Goal: Information Seeking & Learning: Learn about a topic

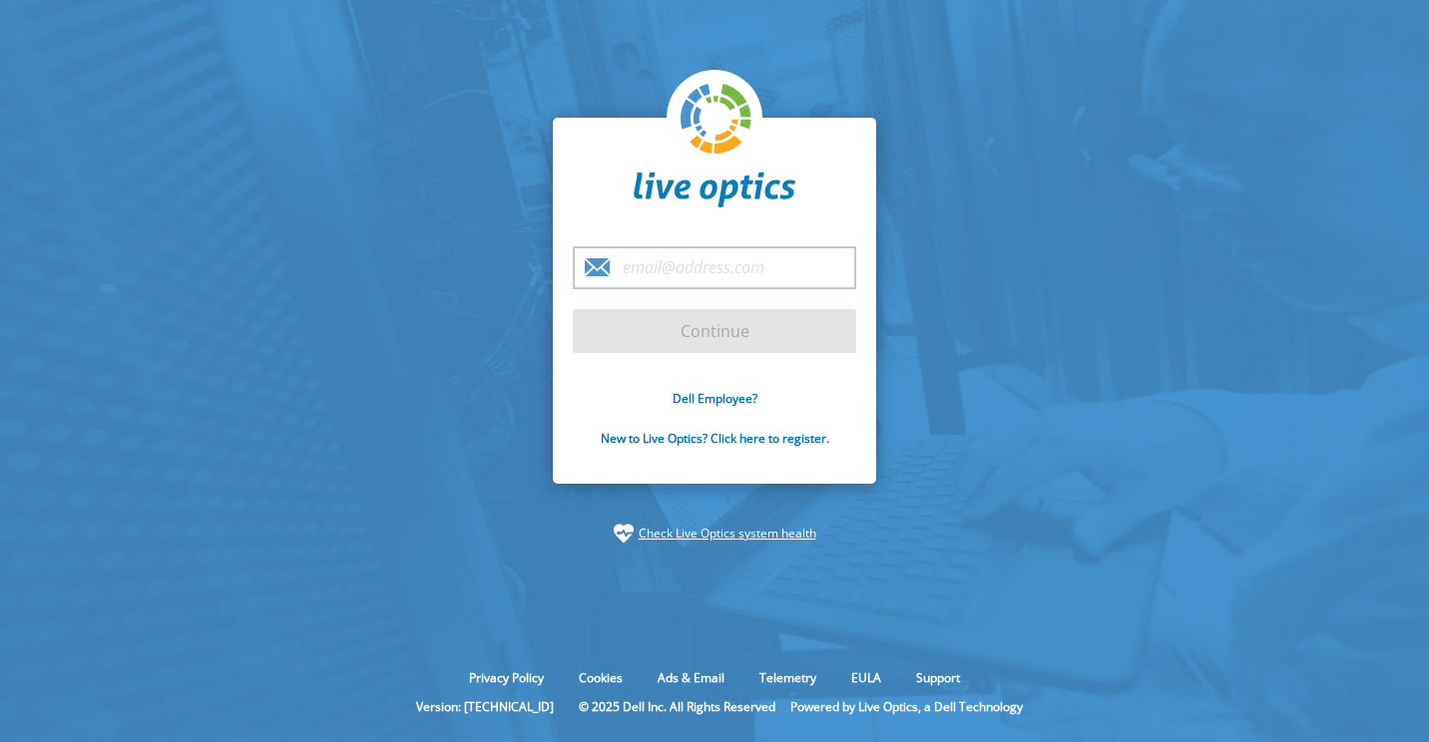
click at [709, 411] on div "Dell Employee? New to Live Optics? Click here to register." at bounding box center [714, 430] width 283 height 80
click at [709, 397] on link "Dell Employee?" at bounding box center [715, 398] width 85 height 17
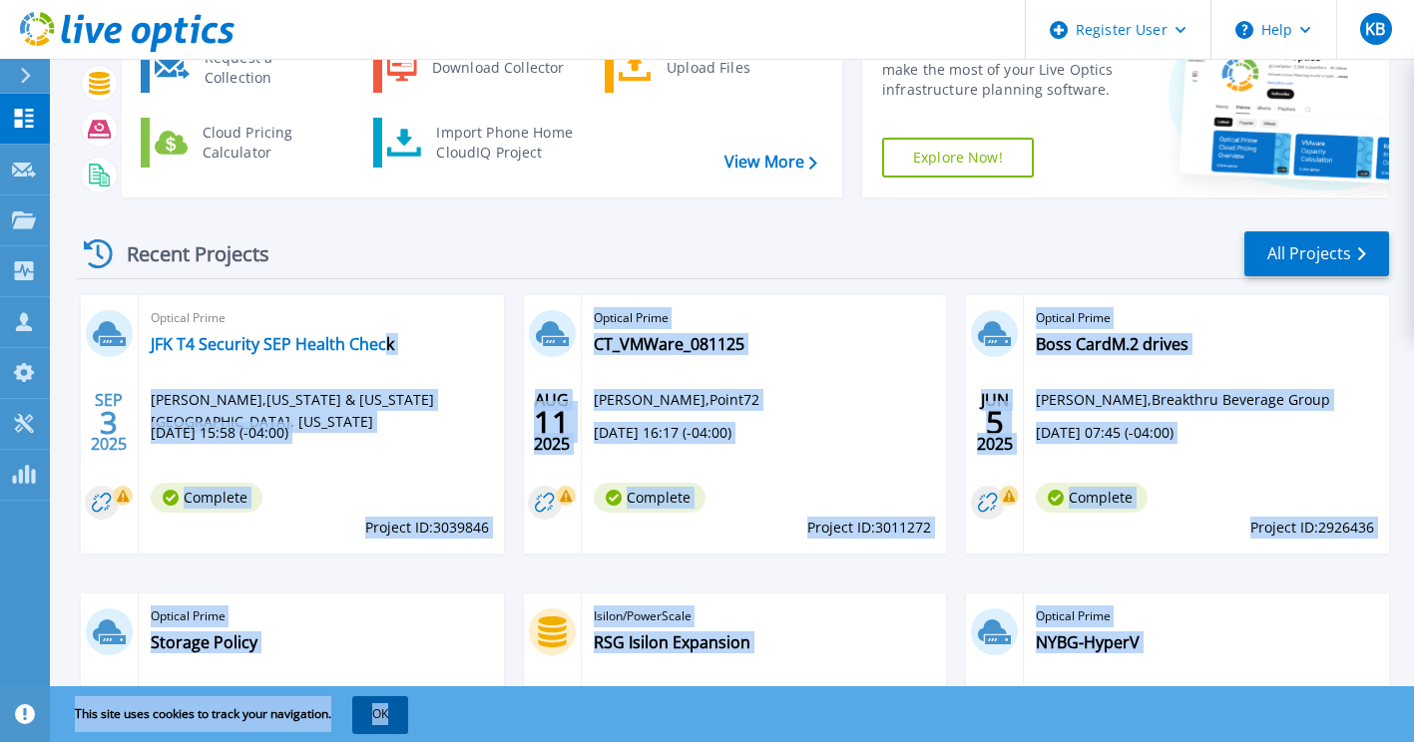
scroll to position [154, 0]
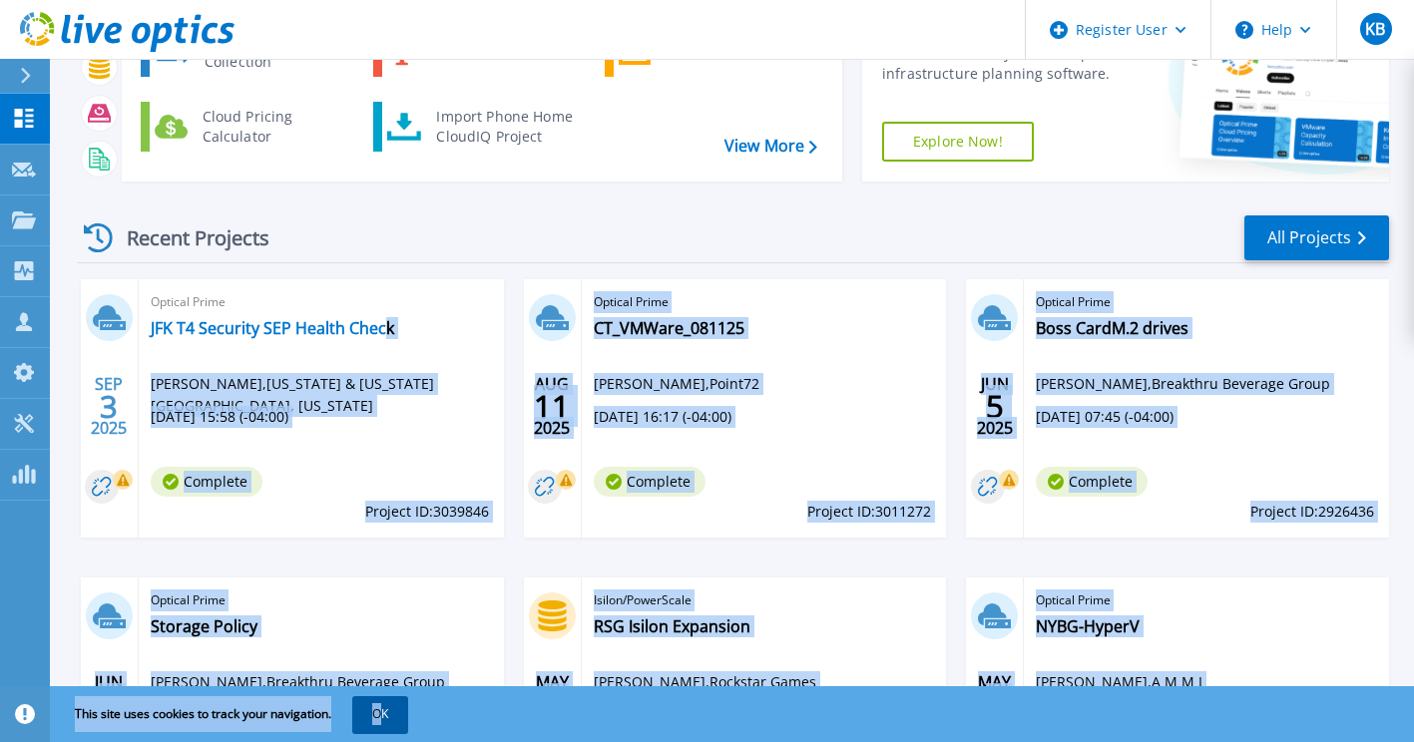
drag, startPoint x: 383, startPoint y: 592, endPoint x: 385, endPoint y: 701, distance: 108.8
click at [385, 512] on div "Register User Help KB Dell User [PERSON_NAME] [PERSON_NAME][EMAIL_ADDRESS][PERS…" at bounding box center [707, 179] width 1414 height 666
click at [385, 701] on button "OK" at bounding box center [380, 715] width 56 height 36
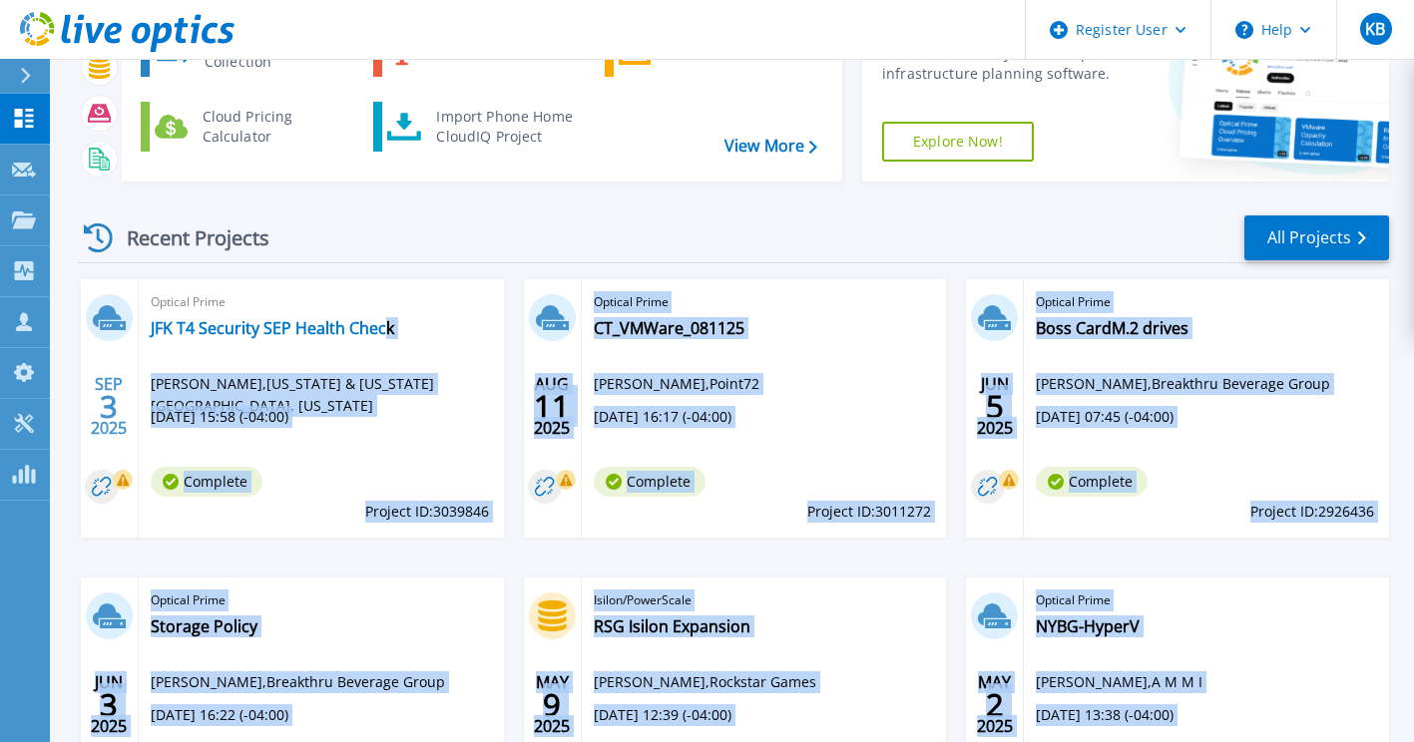
scroll to position [0, 0]
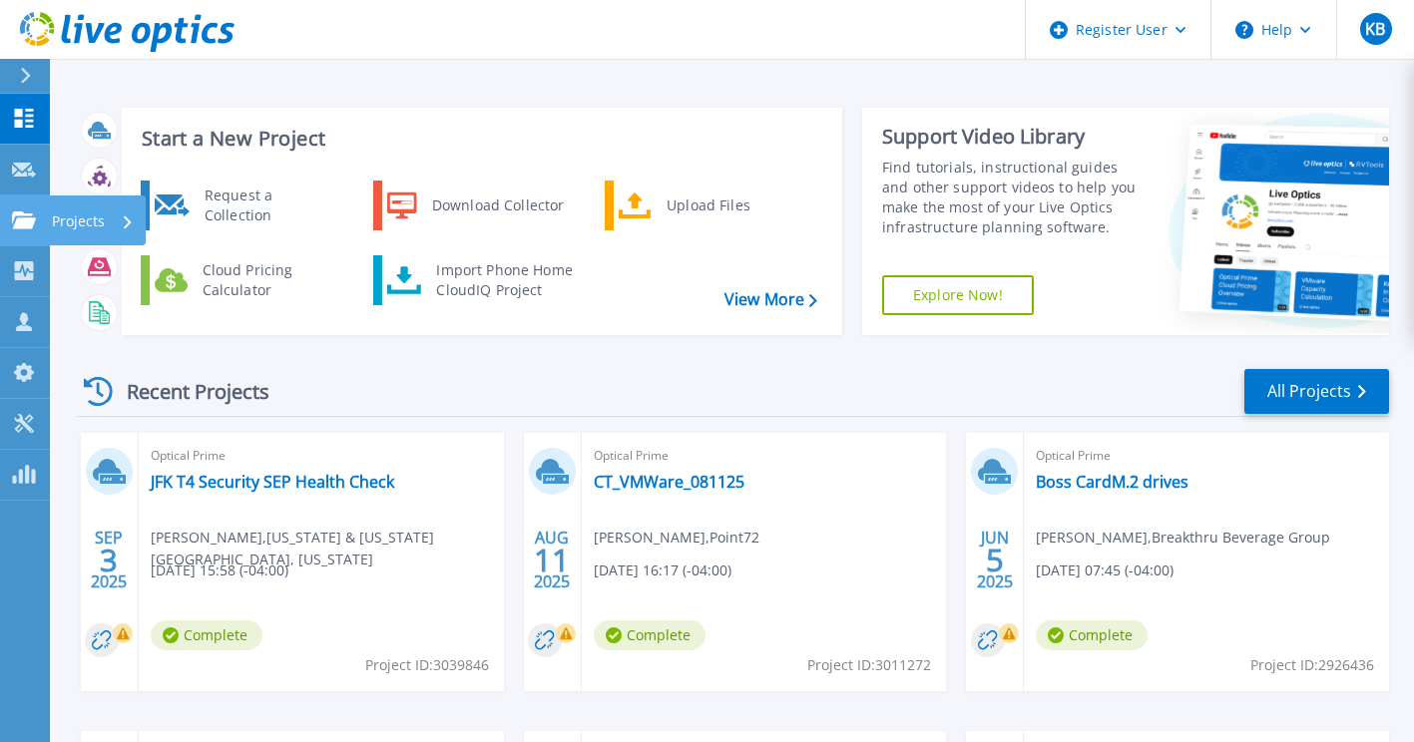
click at [13, 216] on icon at bounding box center [24, 220] width 24 height 17
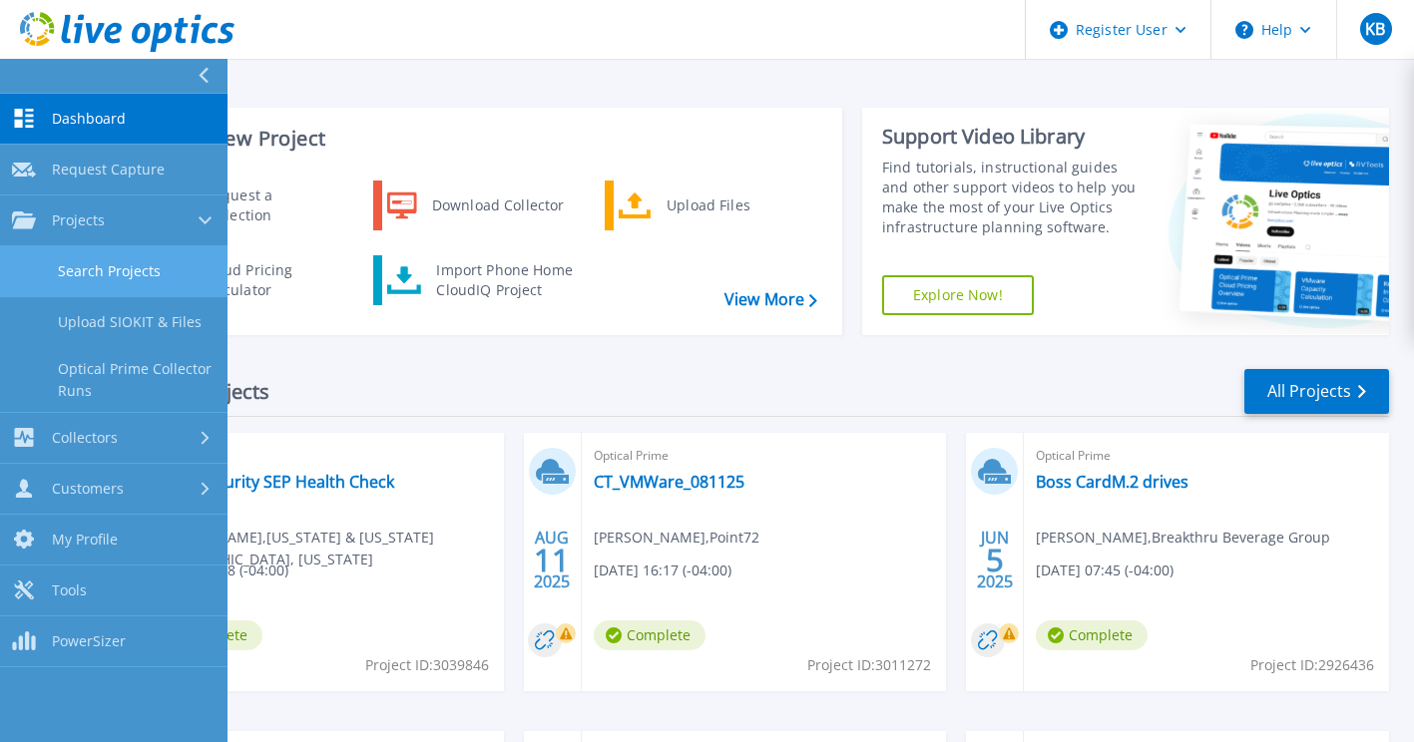
click at [117, 262] on link "Search Projects" at bounding box center [114, 272] width 228 height 51
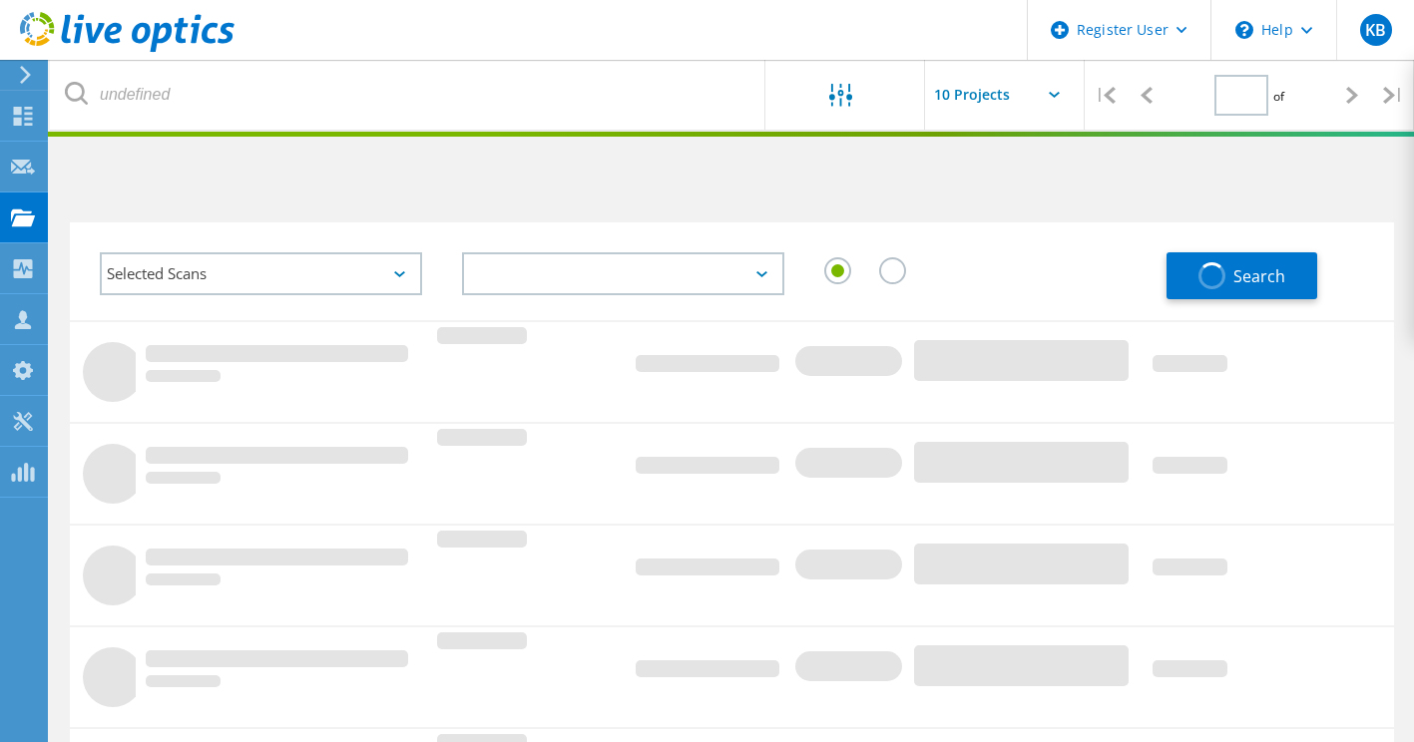
type input "1"
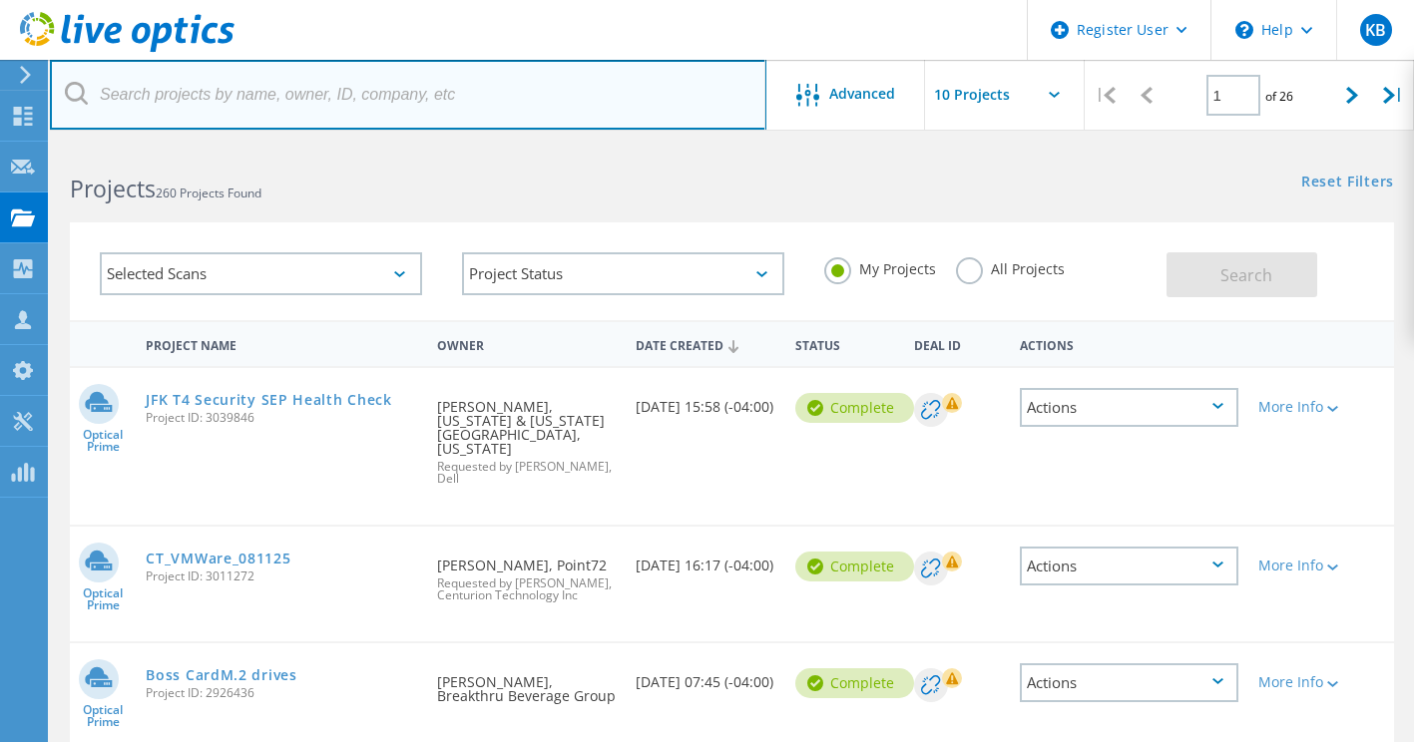
click at [408, 117] on input "text" at bounding box center [408, 95] width 717 height 70
paste input "2905914"
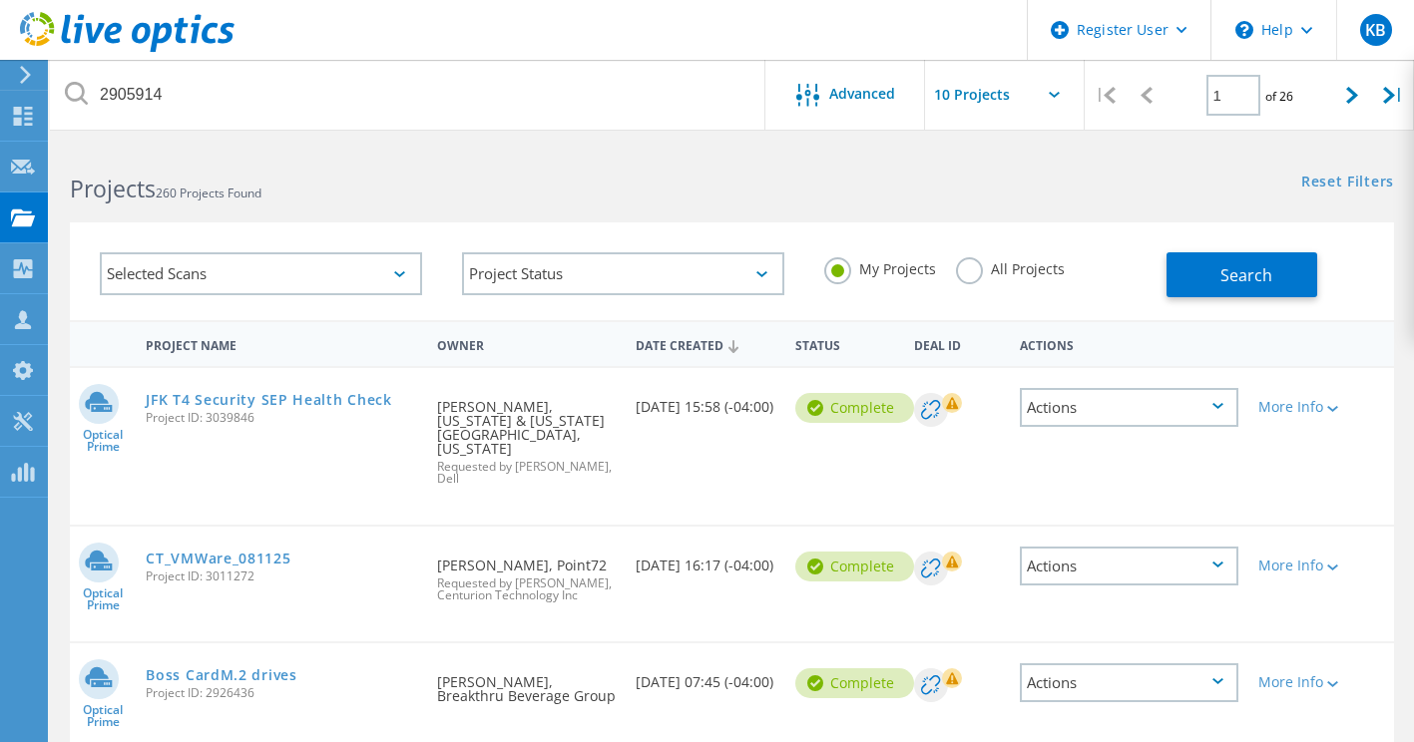
click at [1249, 247] on div "Search" at bounding box center [1276, 265] width 218 height 65
click at [1249, 252] on button "Search" at bounding box center [1242, 274] width 151 height 45
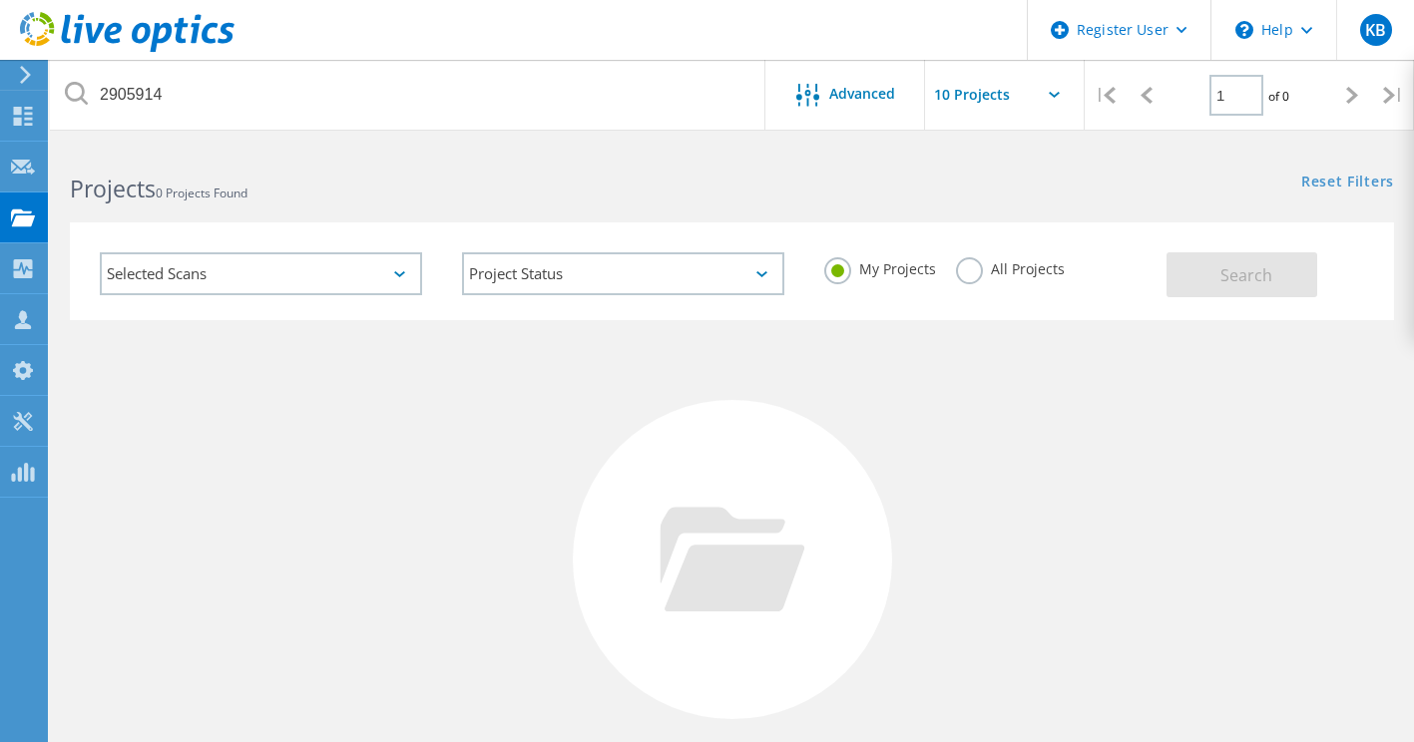
click at [977, 265] on label "All Projects" at bounding box center [1010, 266] width 109 height 19
click at [0, 0] on input "All Projects" at bounding box center [0, 0] width 0 height 0
click at [1232, 260] on button "Search" at bounding box center [1242, 274] width 151 height 45
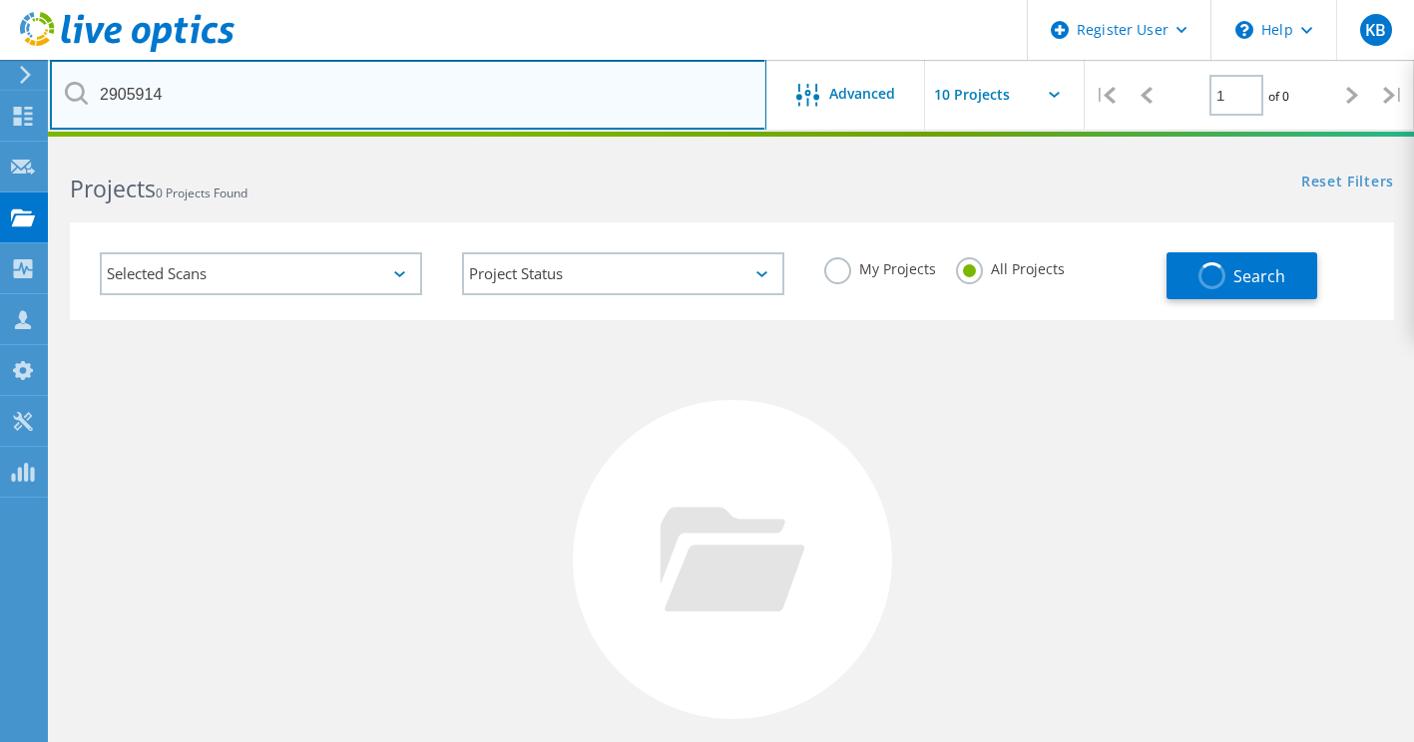
click at [309, 92] on input "2905914" at bounding box center [408, 95] width 717 height 70
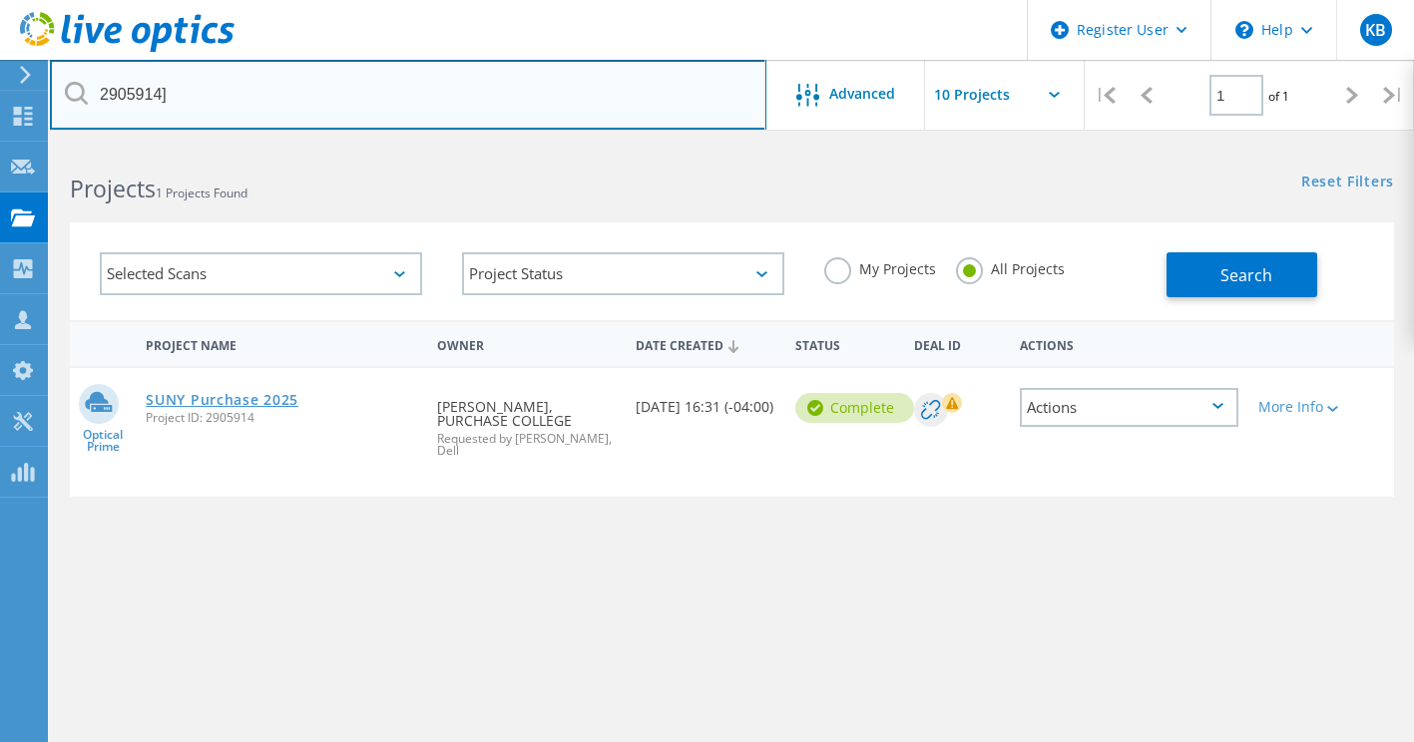
type input "2905914]"
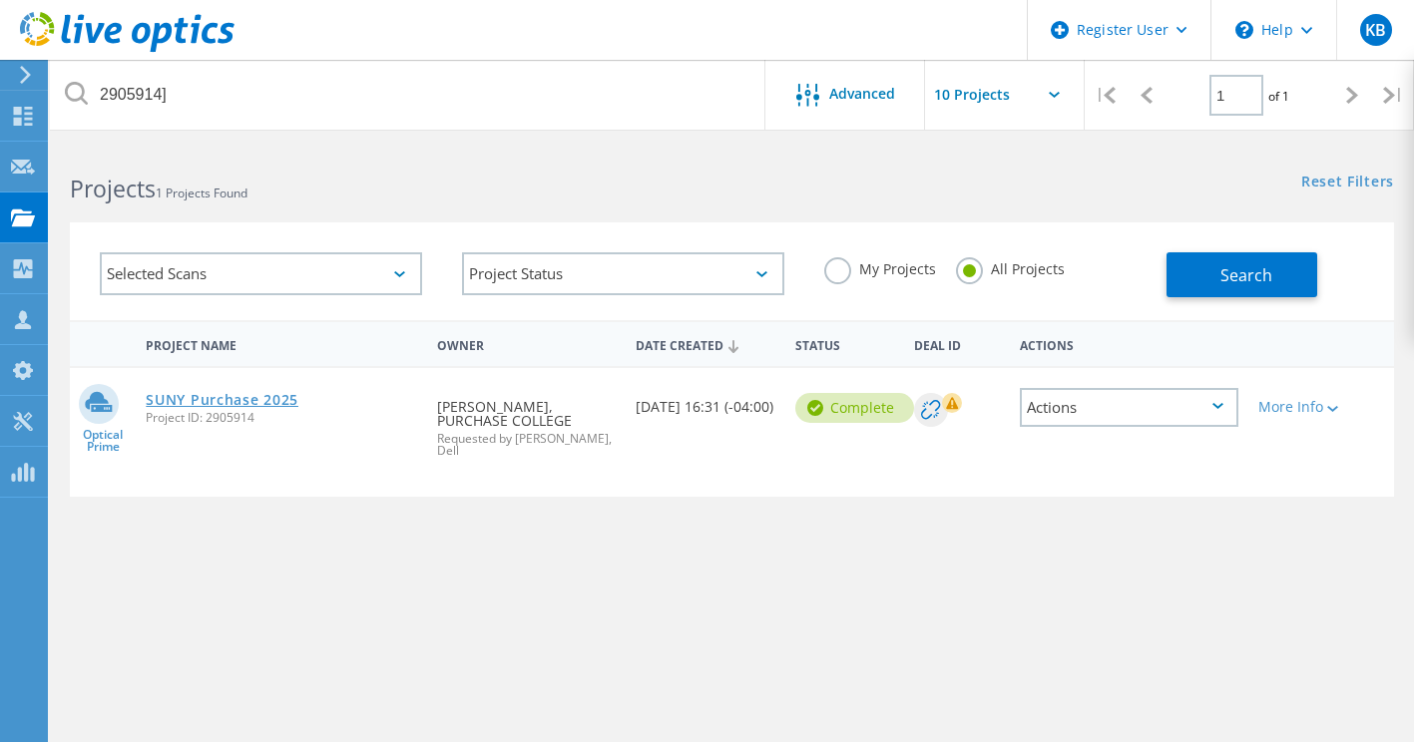
click at [266, 400] on link "SUNY Purchase 2025" at bounding box center [222, 400] width 153 height 14
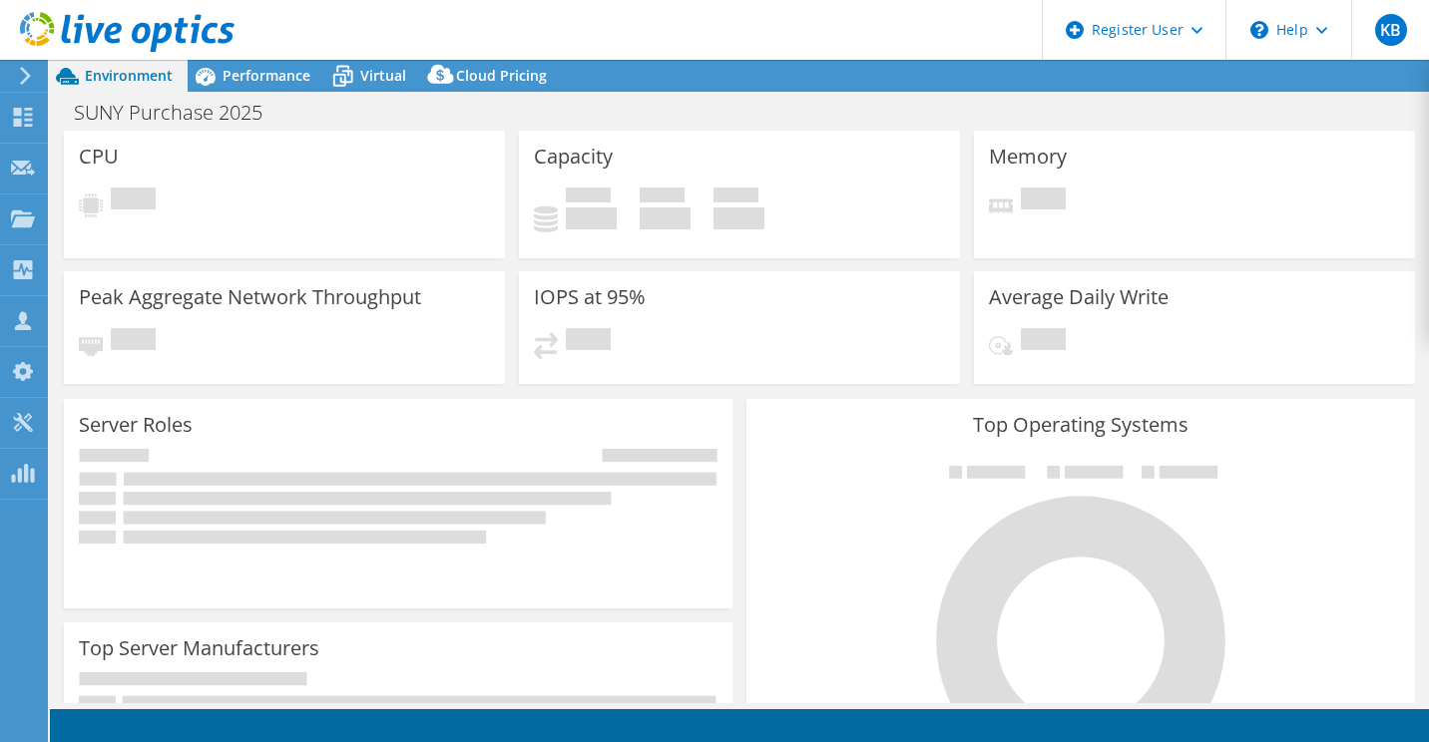
select select "USD"
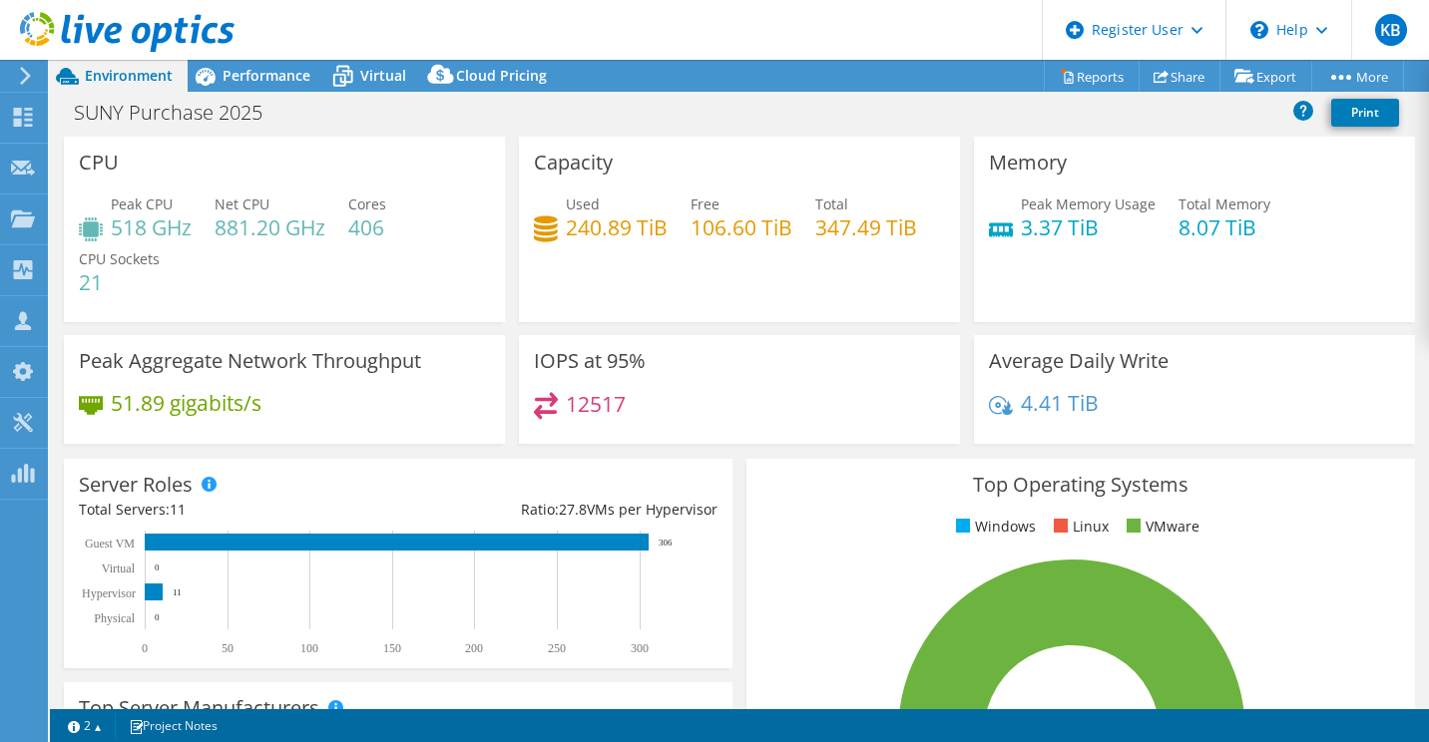
click at [1162, 111] on div "SUNY Purchase 2025 Print" at bounding box center [739, 112] width 1379 height 37
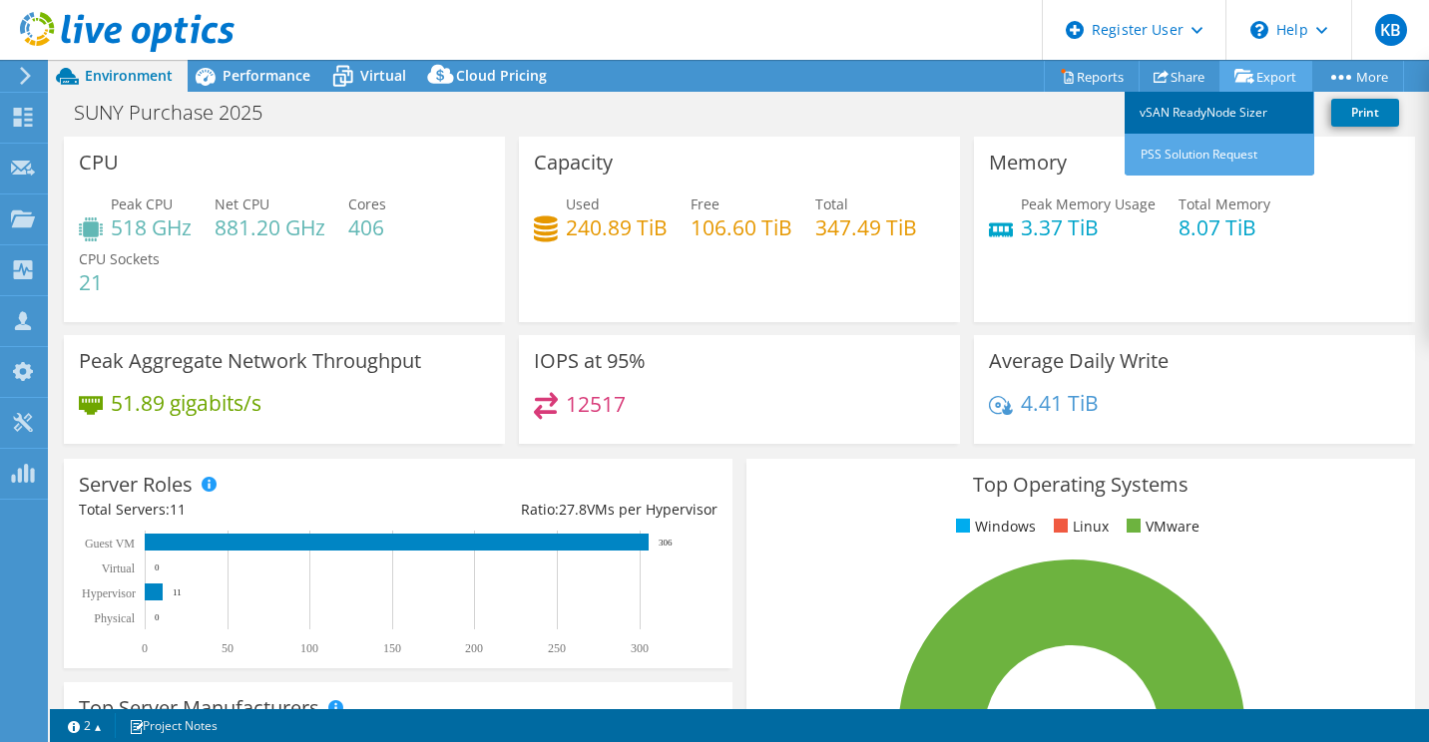
click at [1245, 119] on link "vSAN ReadyNode Sizer" at bounding box center [1220, 113] width 190 height 42
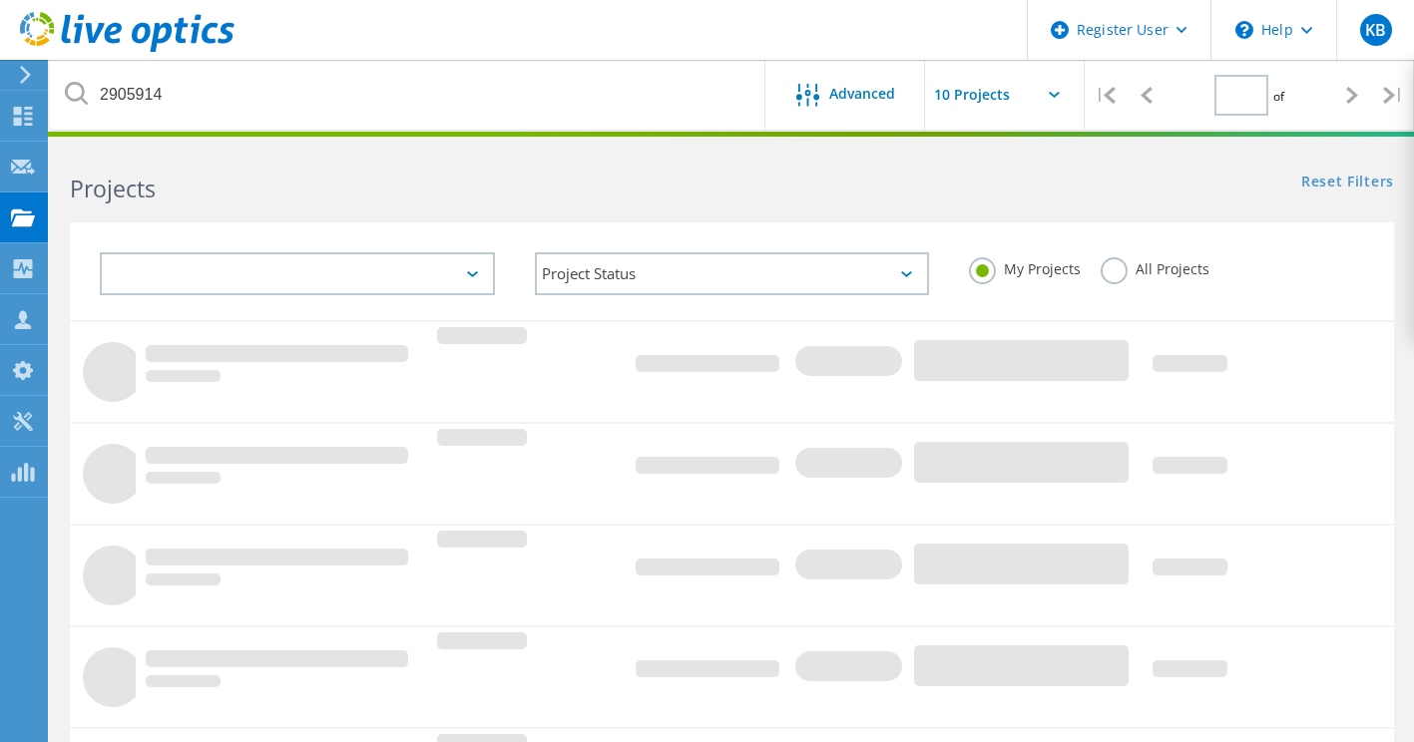
type input "1"
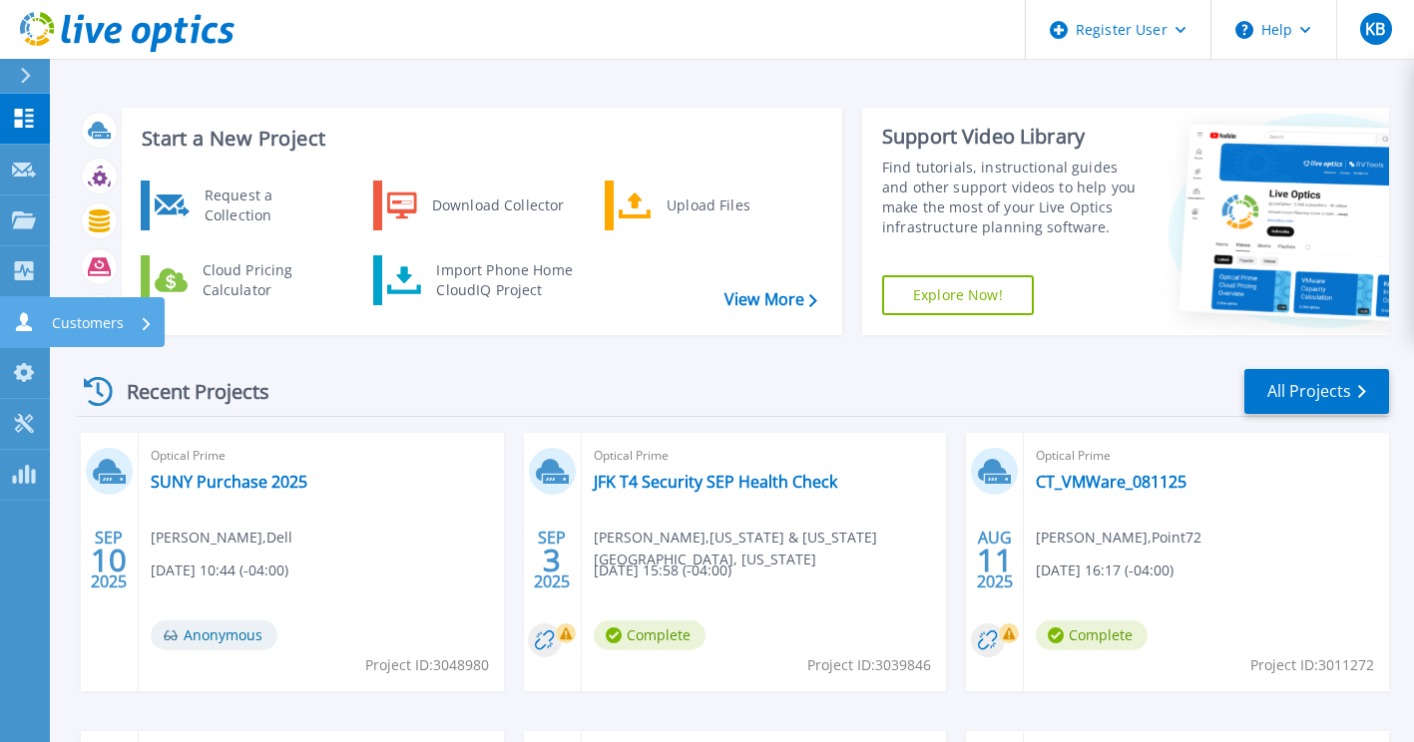
click at [27, 317] on icon at bounding box center [24, 321] width 16 height 19
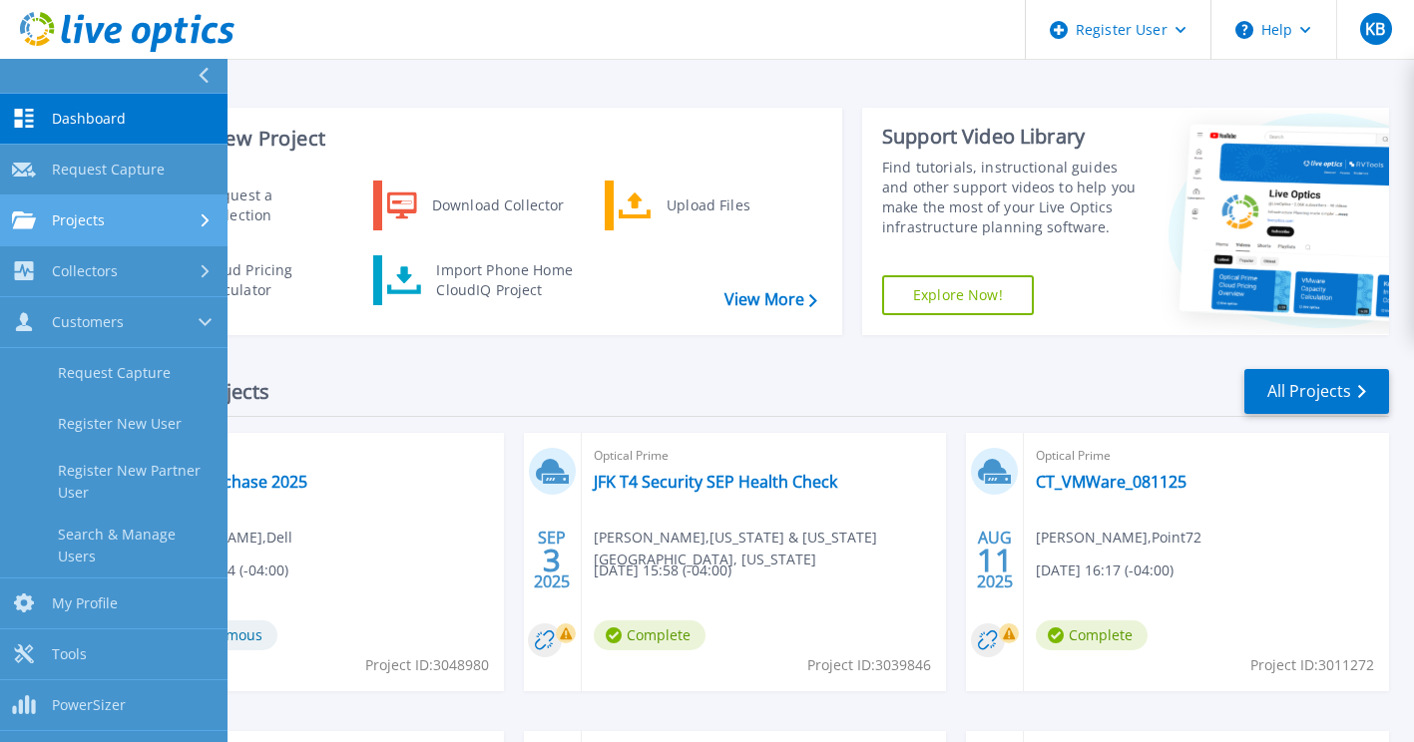
click at [119, 209] on link "Projects Projects" at bounding box center [114, 221] width 228 height 51
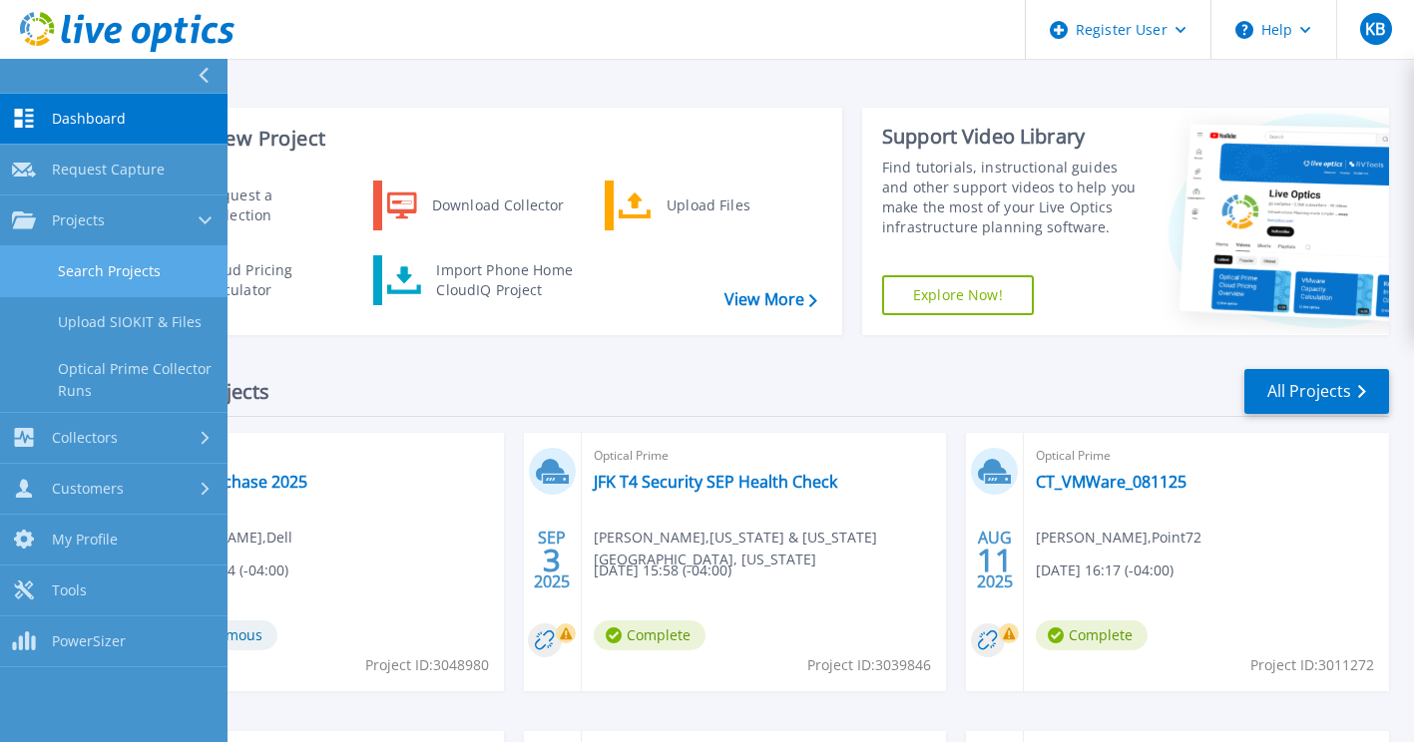
click at [158, 264] on link "Search Projects" at bounding box center [114, 272] width 228 height 51
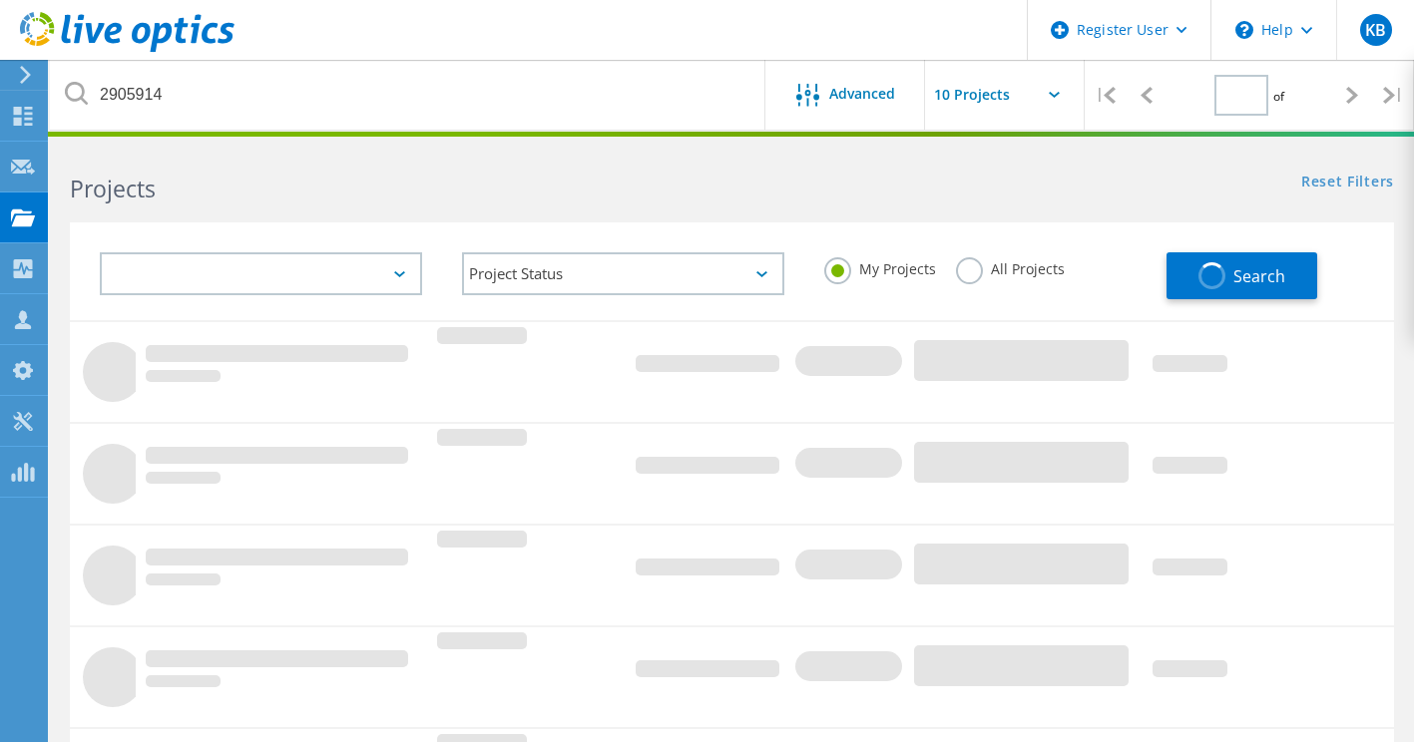
type input "1"
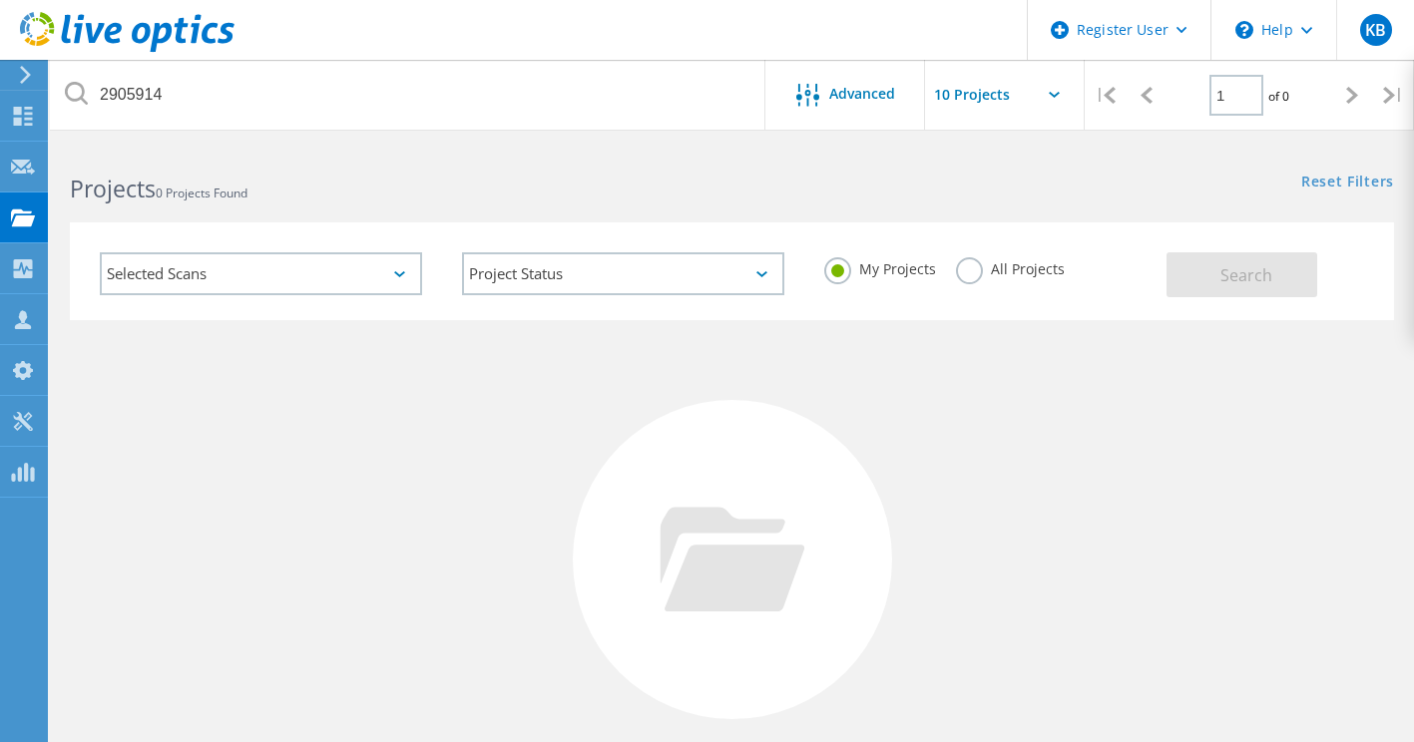
click at [977, 269] on label "All Projects" at bounding box center [1010, 266] width 109 height 19
click at [0, 0] on input "All Projects" at bounding box center [0, 0] width 0 height 0
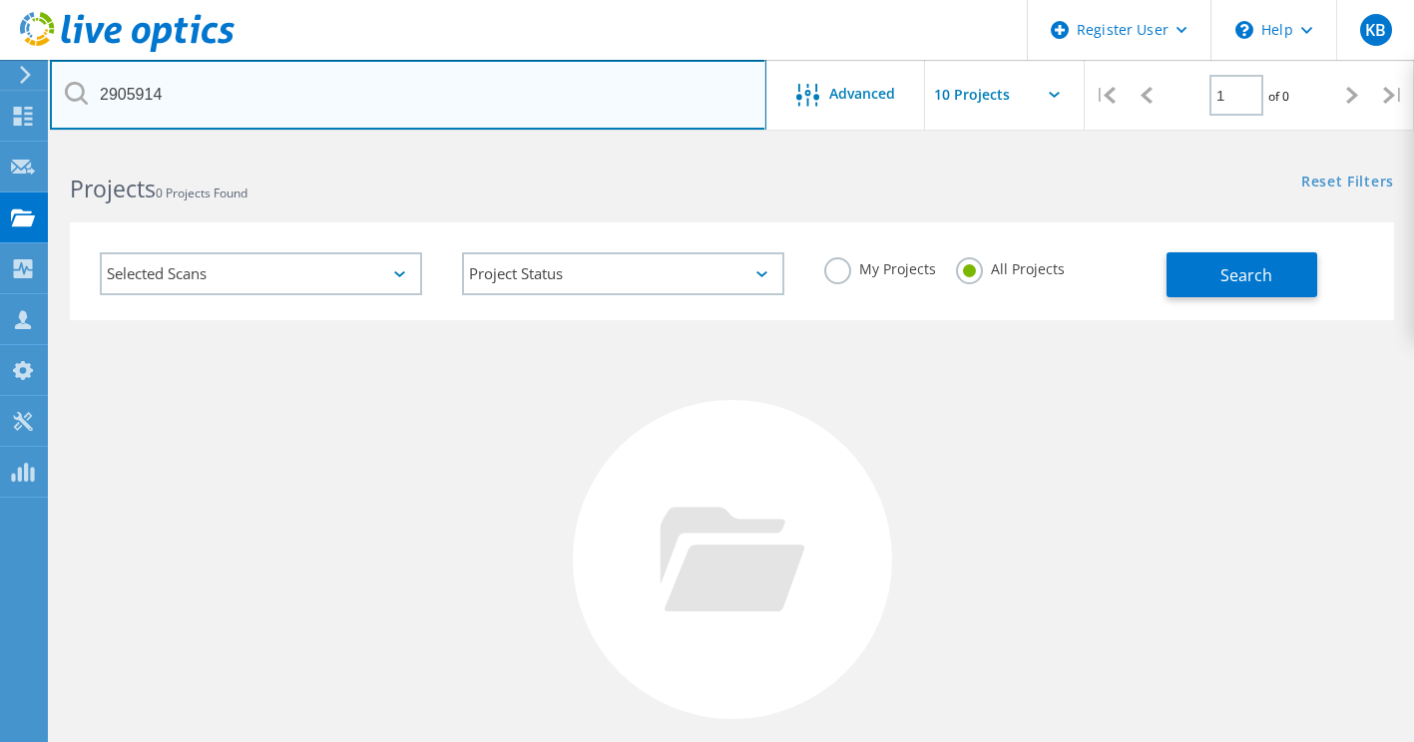
click at [551, 92] on input "2905914" at bounding box center [408, 95] width 717 height 70
paste input "2905914"
paste input "text"
type input "2905914"
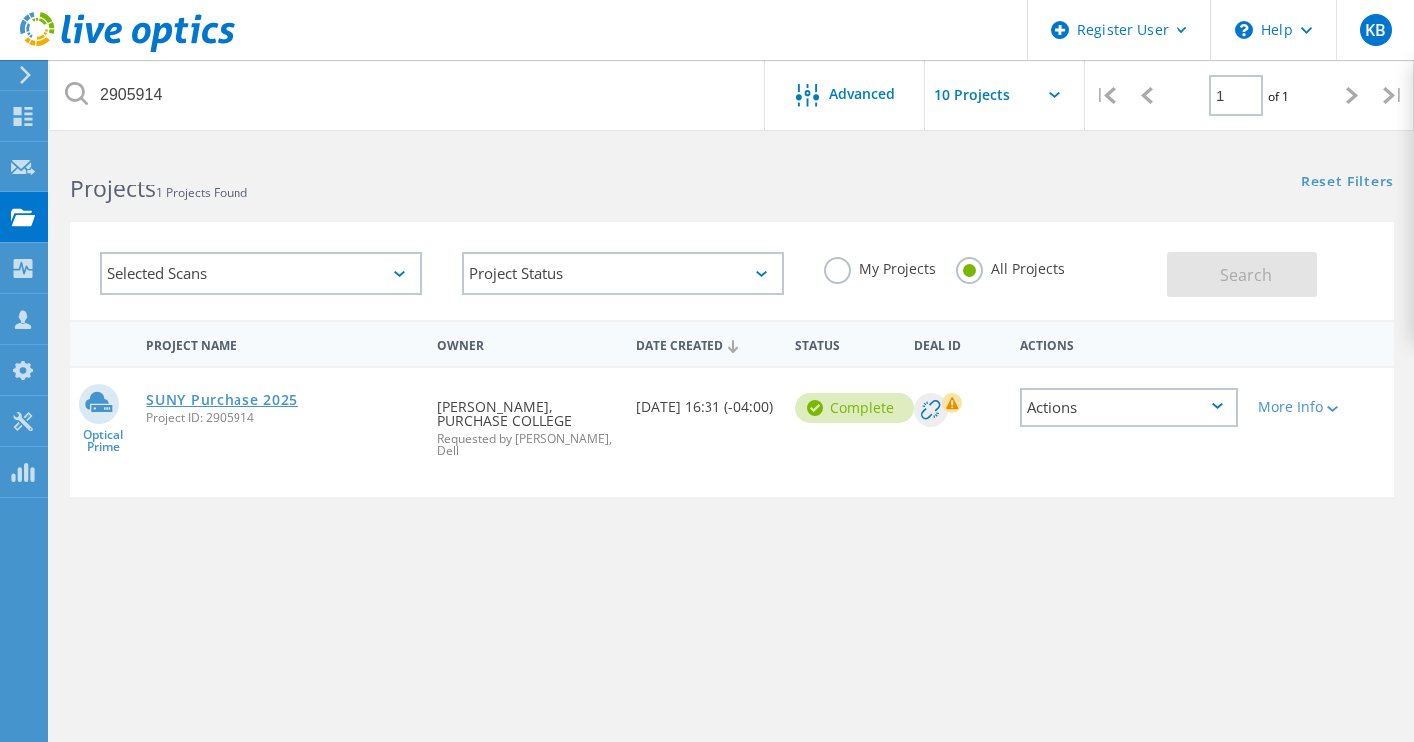
click at [298, 393] on link "SUNY Purchase 2025" at bounding box center [222, 400] width 153 height 14
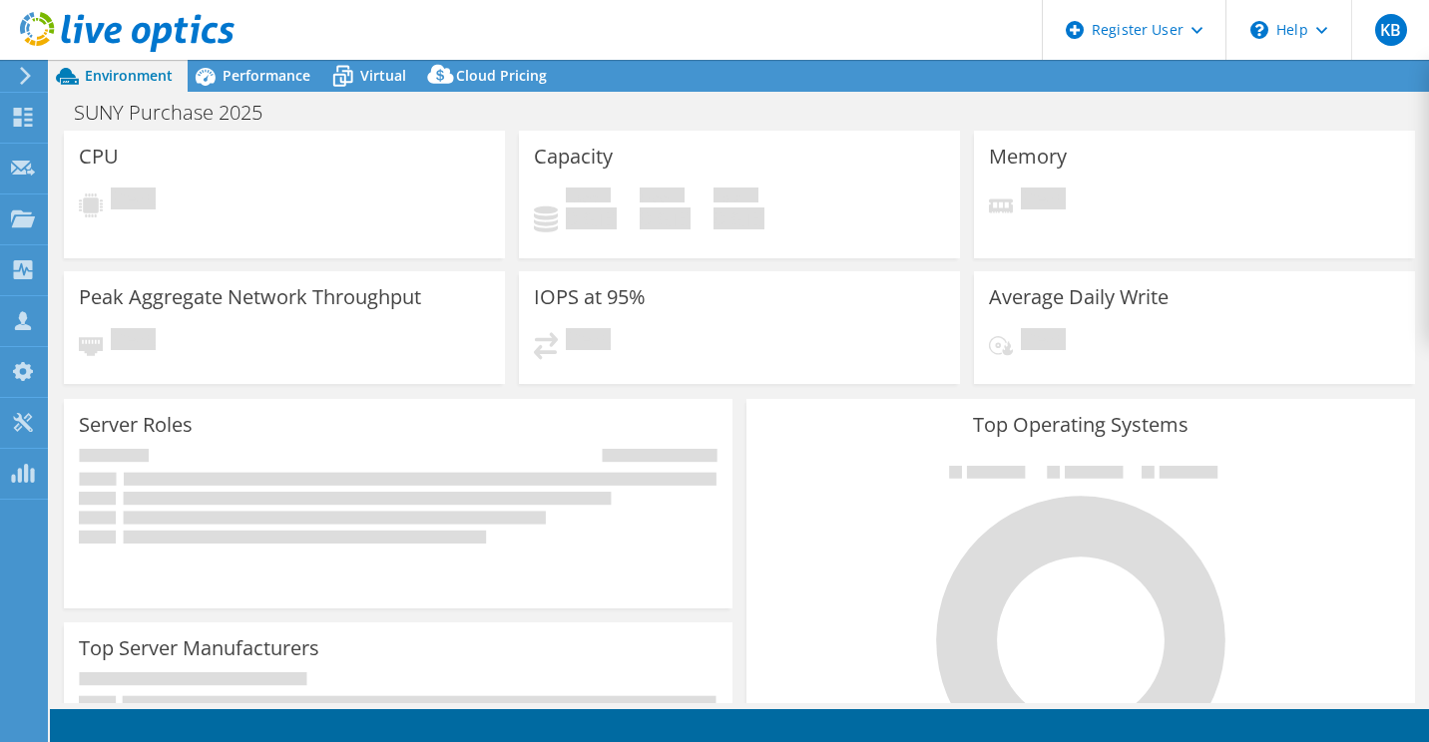
select select "USD"
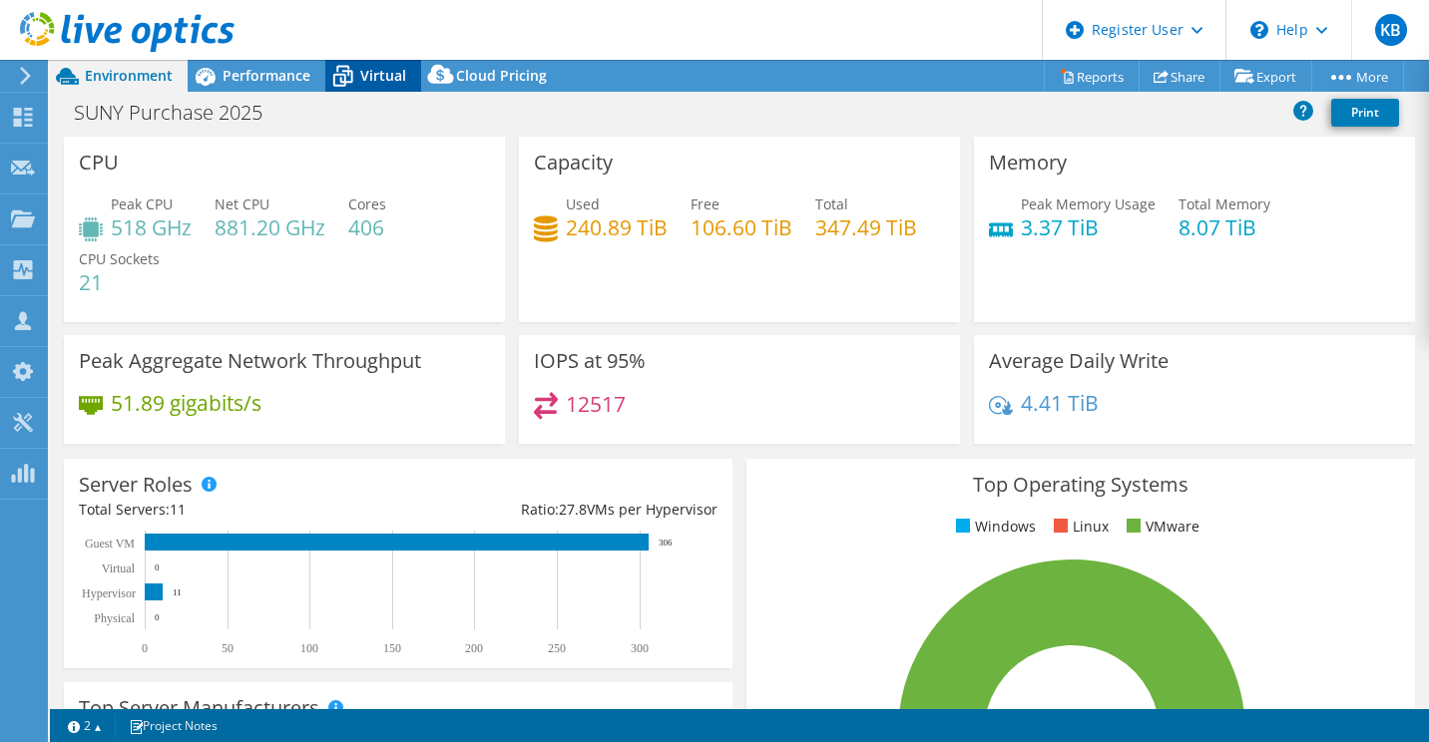
click at [387, 77] on span "Virtual" at bounding box center [383, 75] width 46 height 19
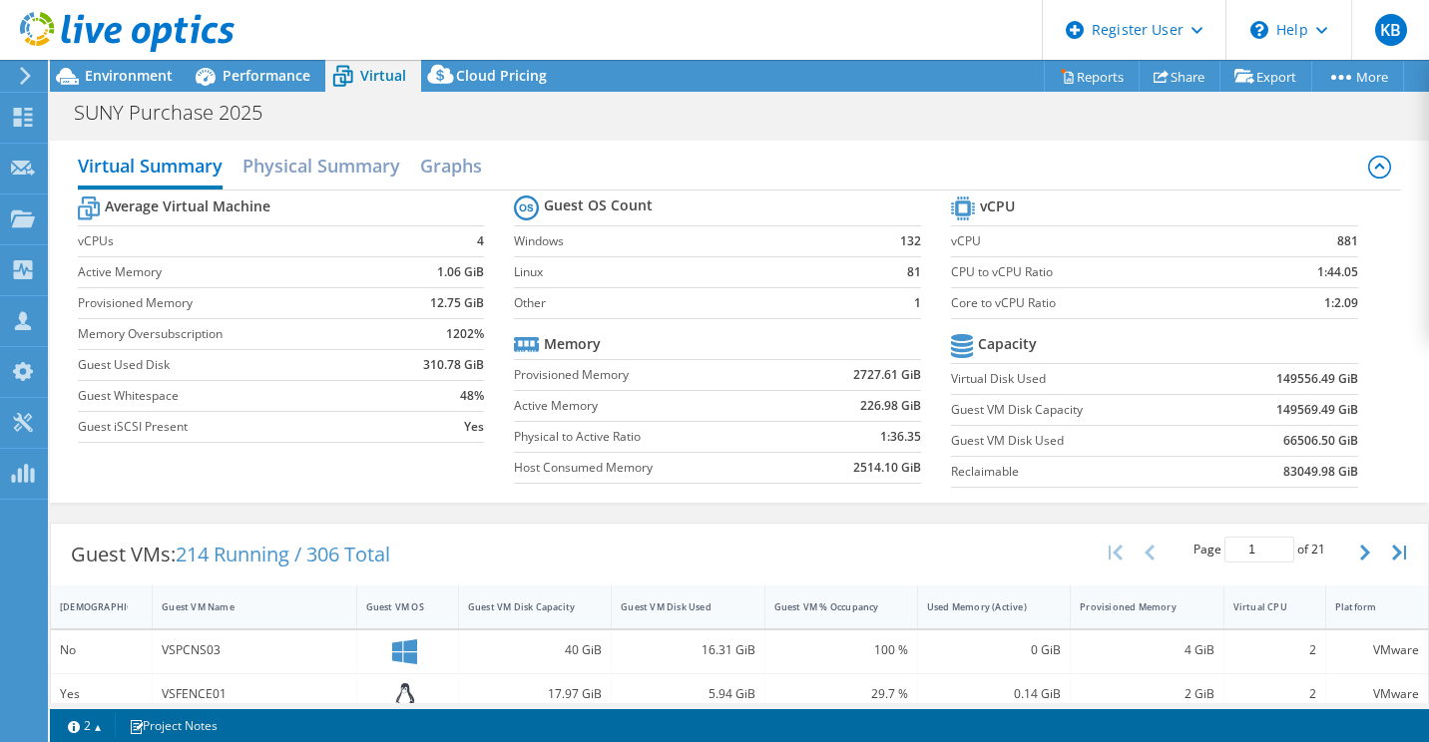
click at [1286, 432] on b "66506.50 GiB" at bounding box center [1320, 441] width 75 height 20
copy b "66506.50"
click at [133, 84] on span "Environment" at bounding box center [129, 75] width 88 height 19
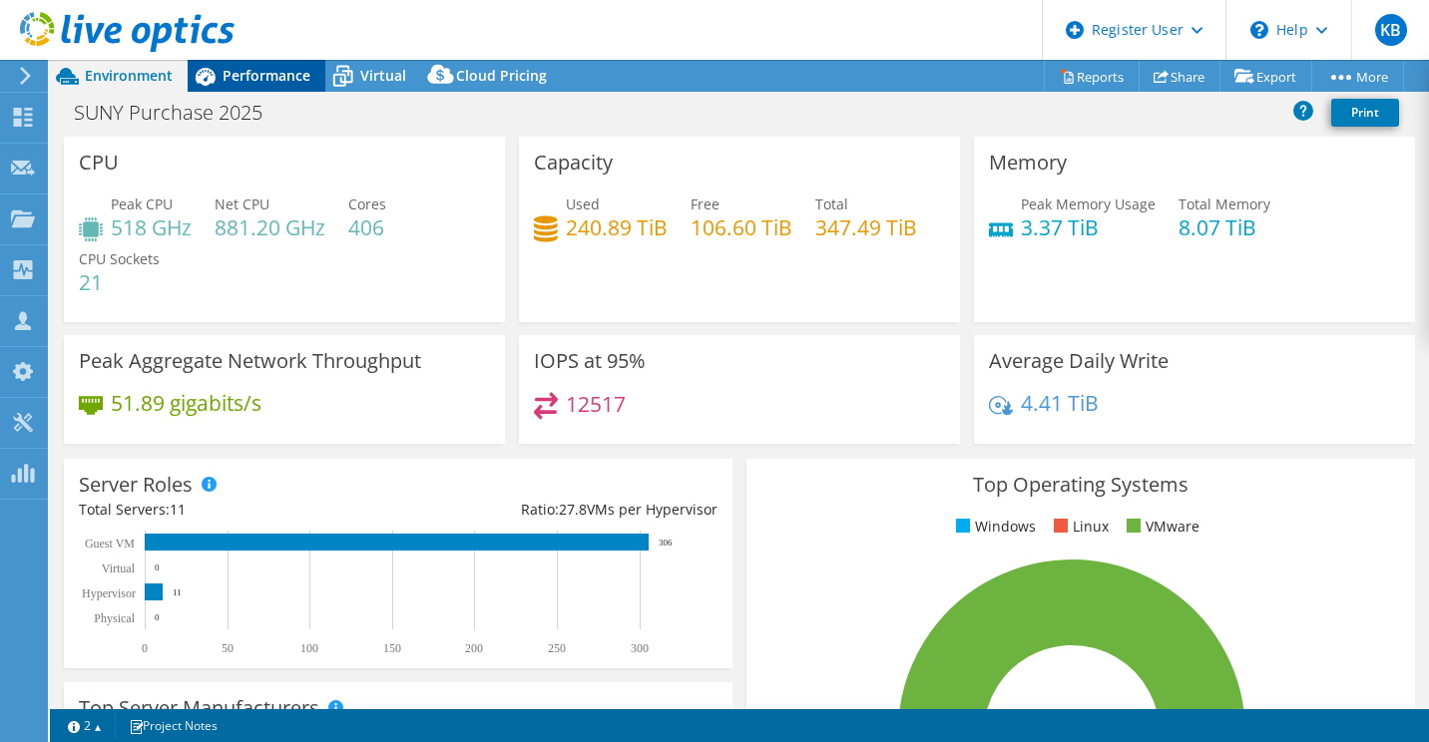
click at [284, 80] on span "Performance" at bounding box center [267, 75] width 88 height 19
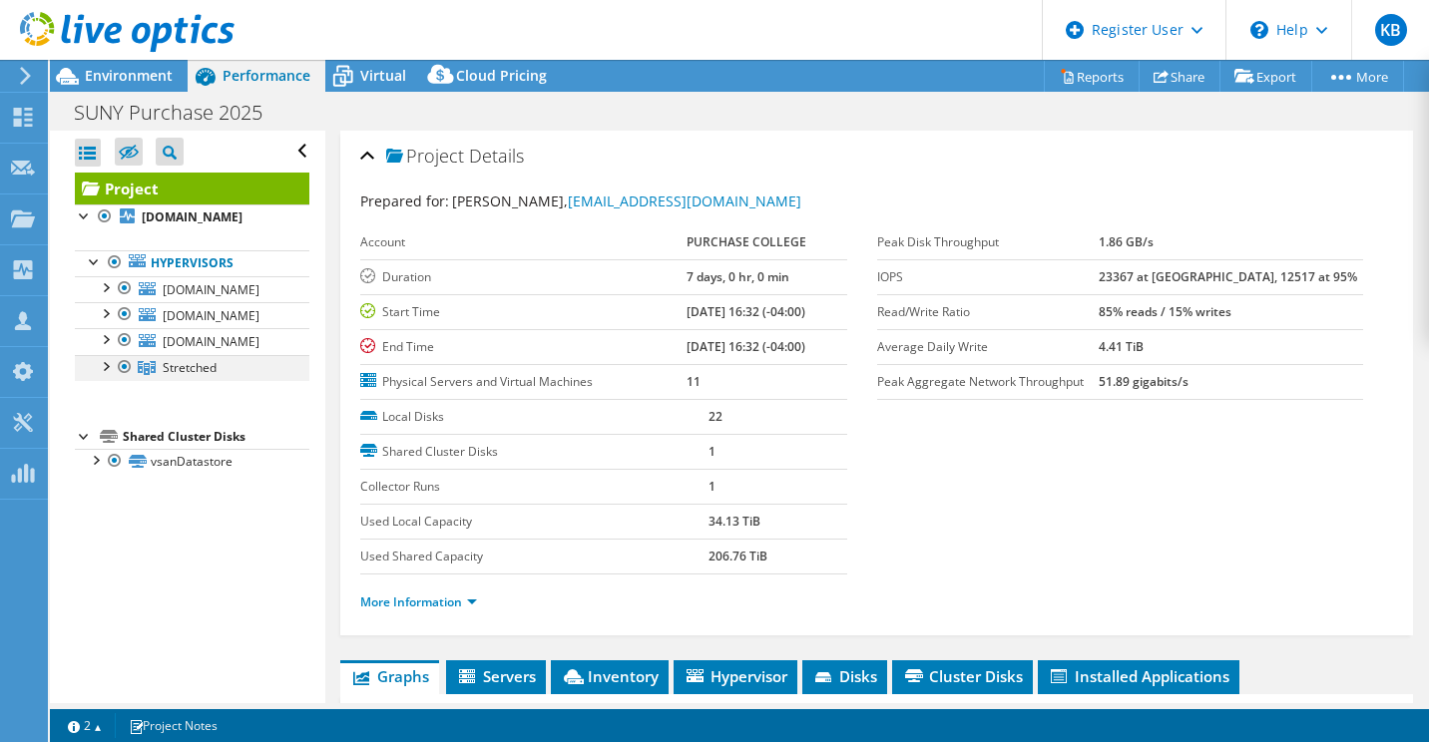
click at [102, 358] on div at bounding box center [105, 365] width 20 height 20
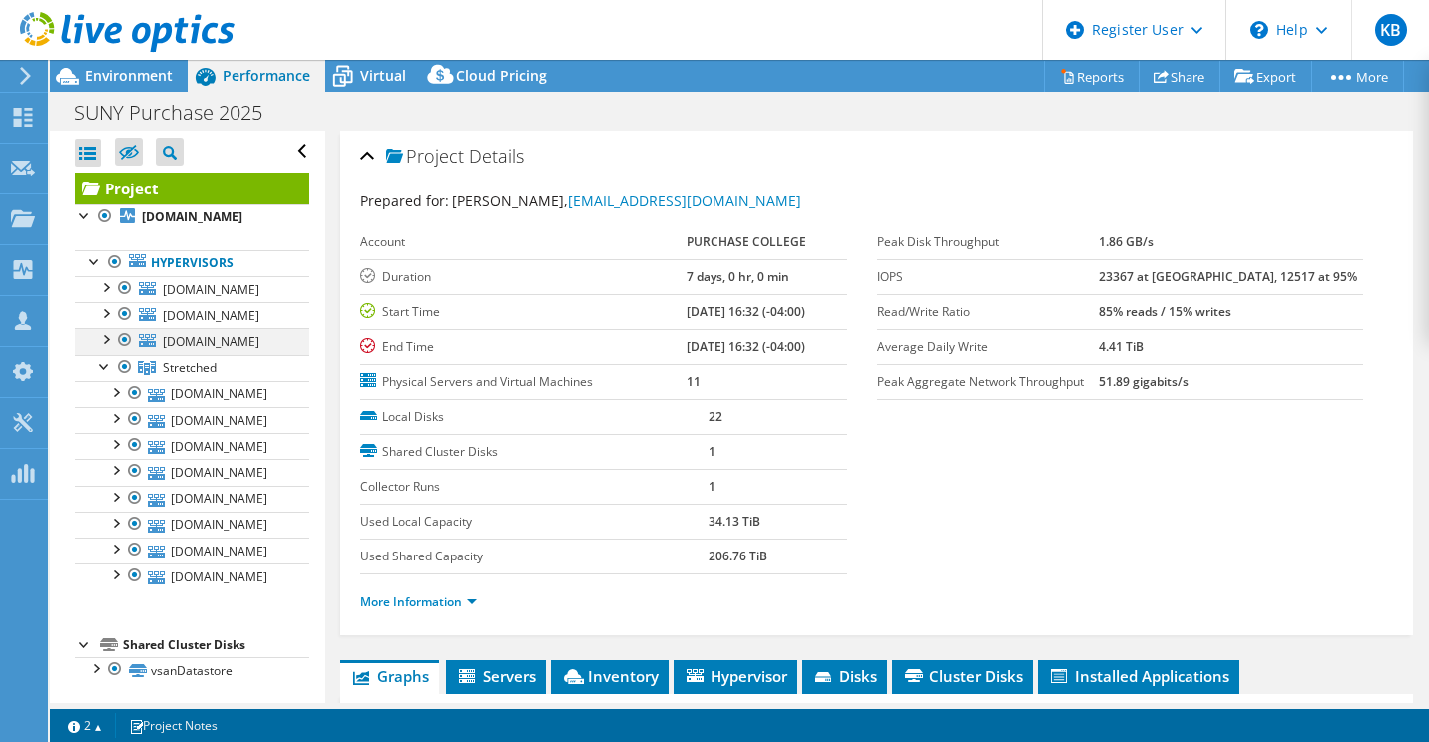
click at [97, 330] on div at bounding box center [105, 338] width 20 height 20
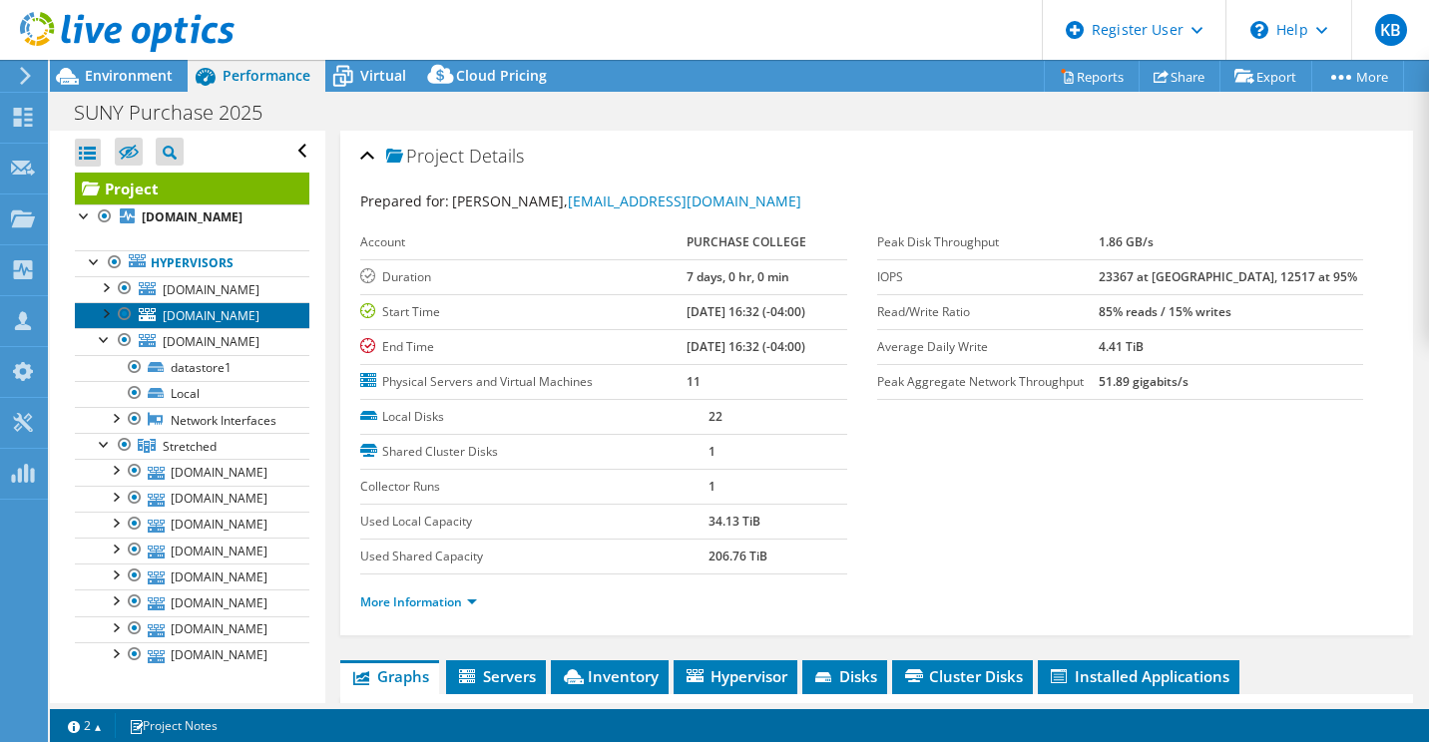
click at [94, 315] on link "[DOMAIN_NAME]" at bounding box center [192, 315] width 235 height 26
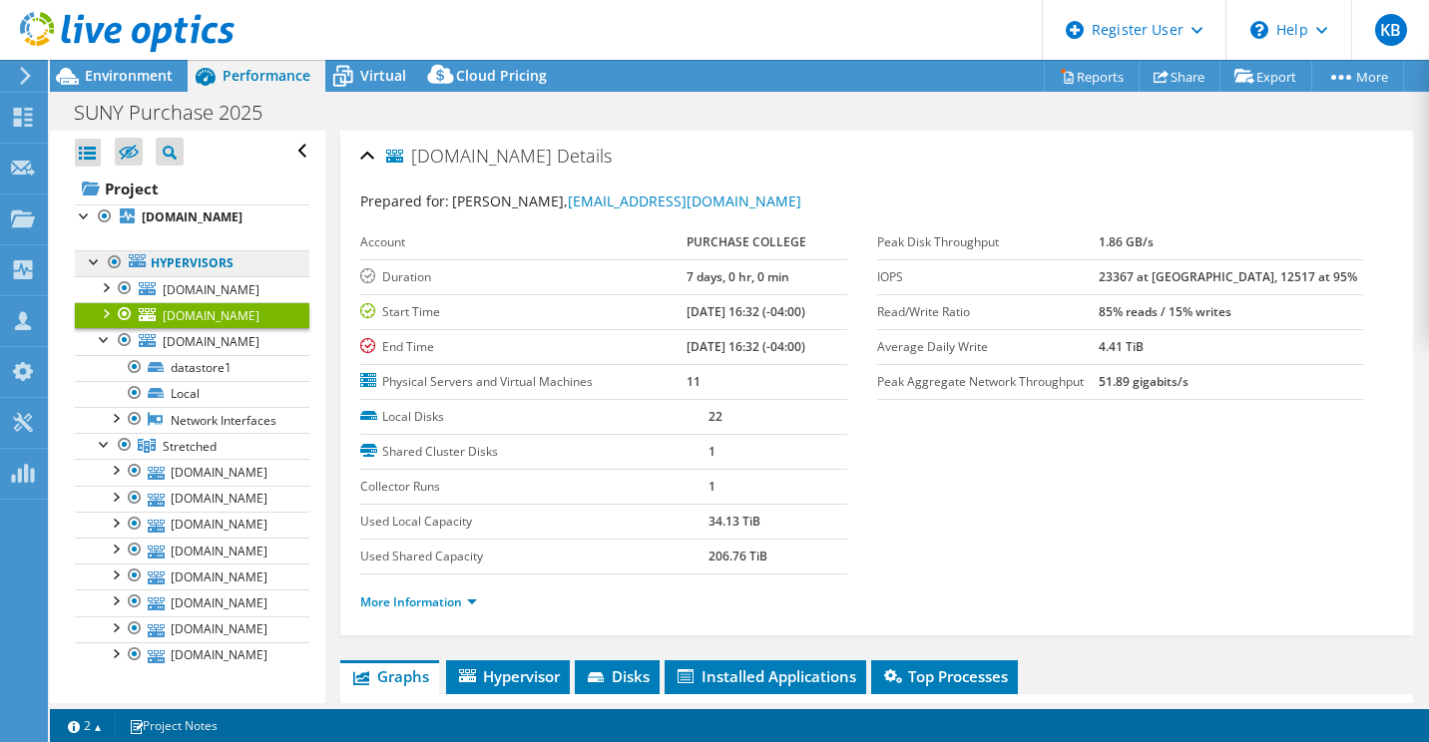
click at [100, 272] on link "Hypervisors" at bounding box center [192, 263] width 235 height 26
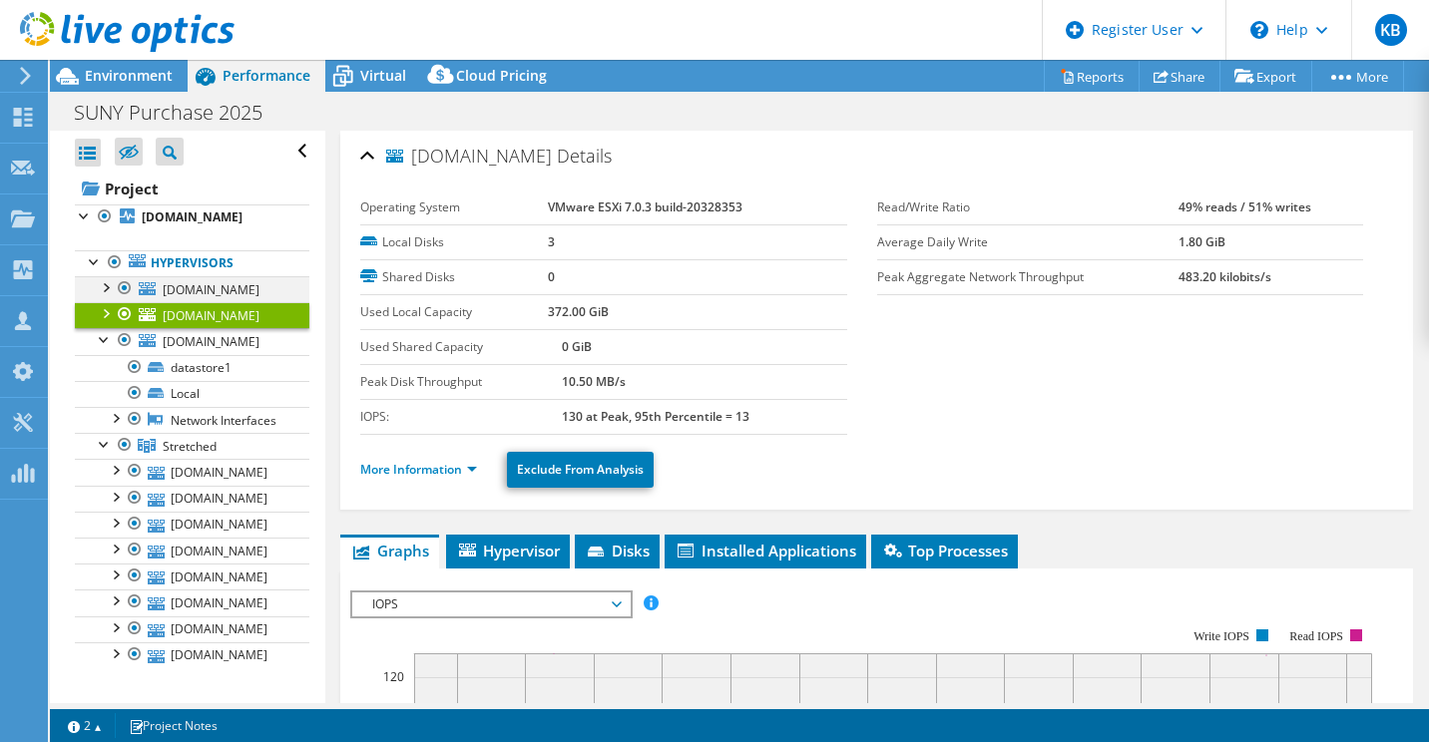
click at [105, 291] on div at bounding box center [105, 286] width 20 height 20
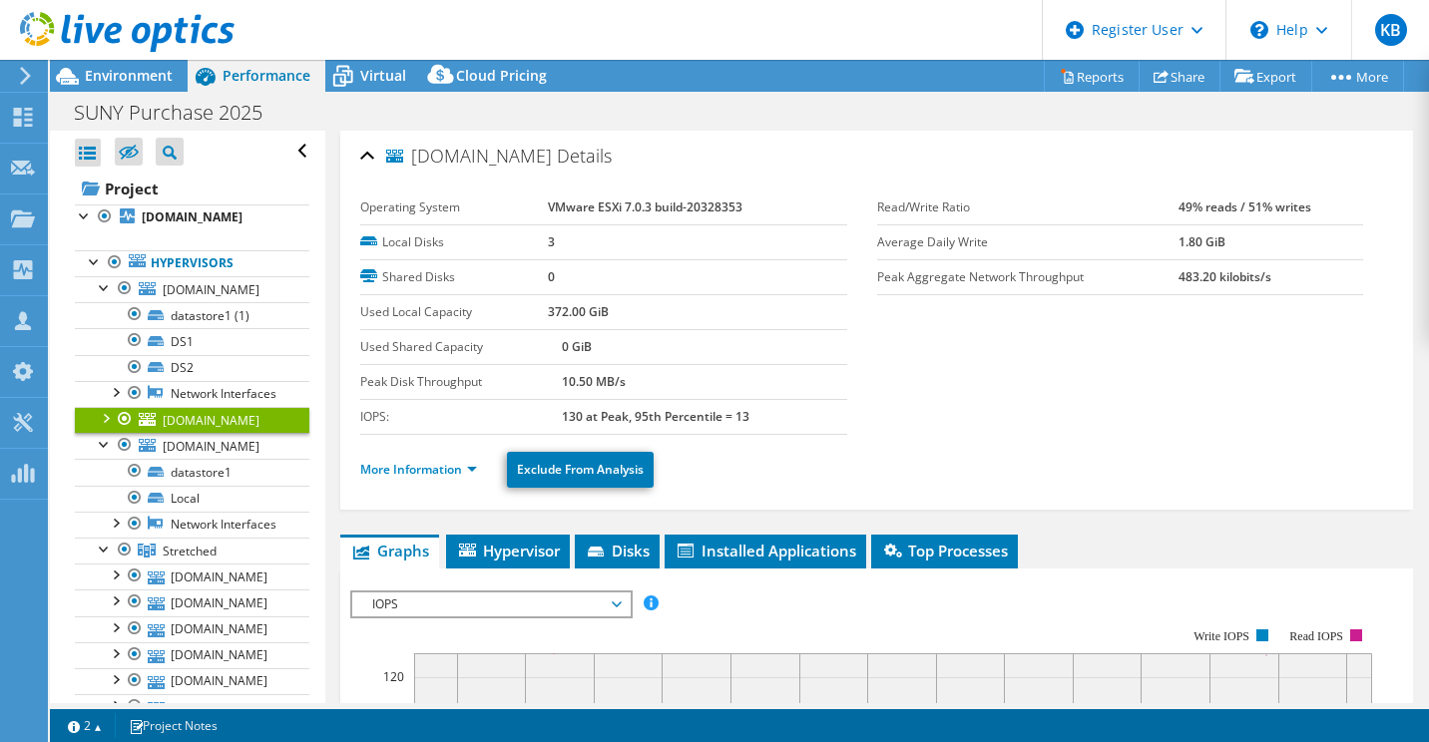
click at [99, 427] on div at bounding box center [105, 417] width 20 height 20
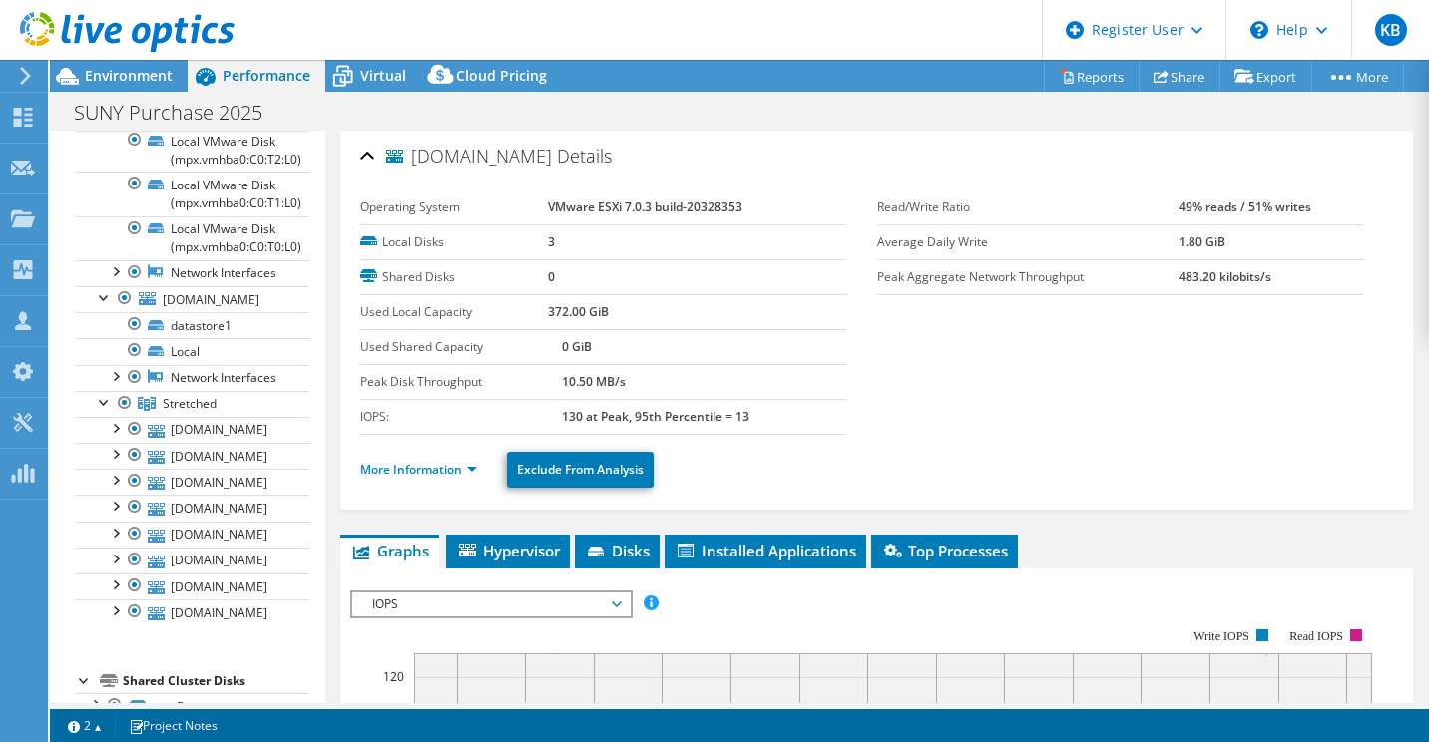
scroll to position [454, 0]
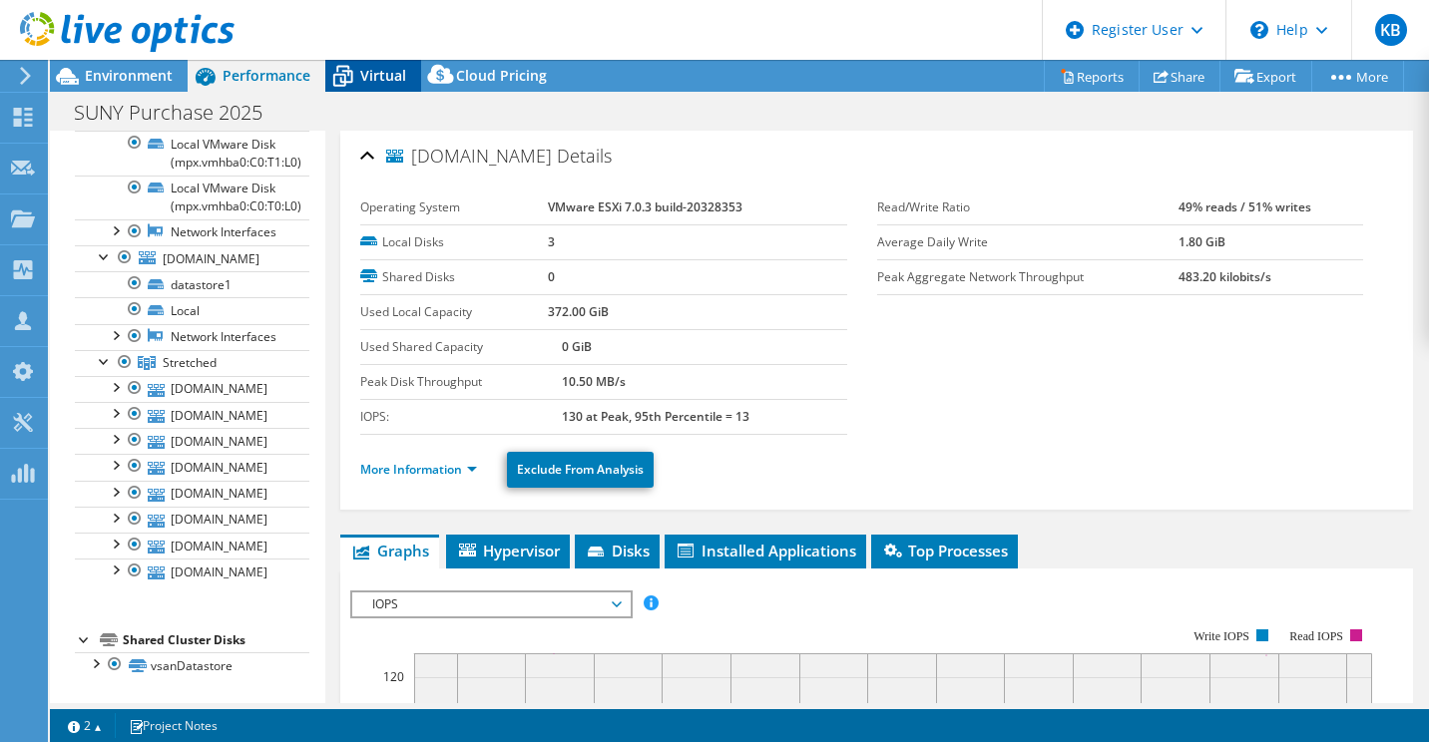
click at [384, 78] on span "Virtual" at bounding box center [383, 75] width 46 height 19
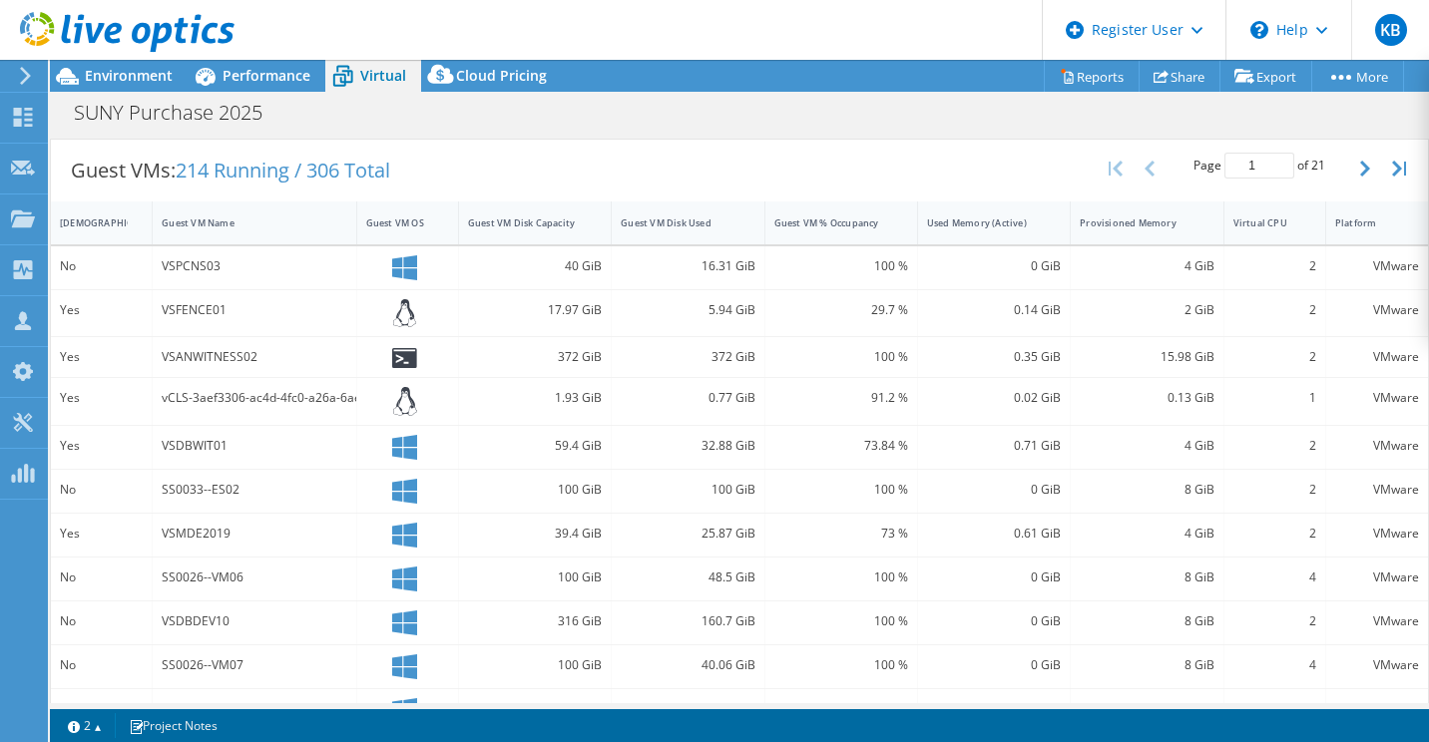
scroll to position [0, 0]
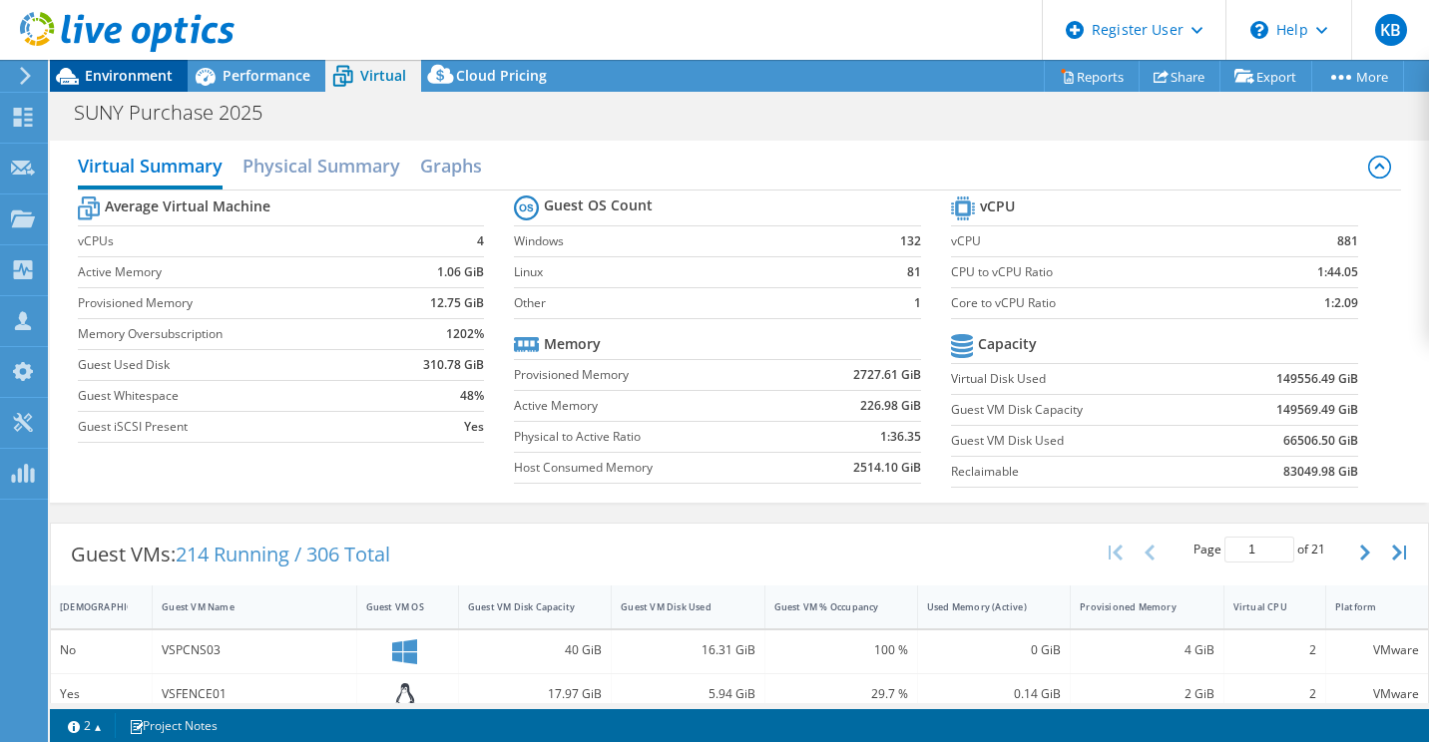
click at [145, 81] on span "Environment" at bounding box center [129, 75] width 88 height 19
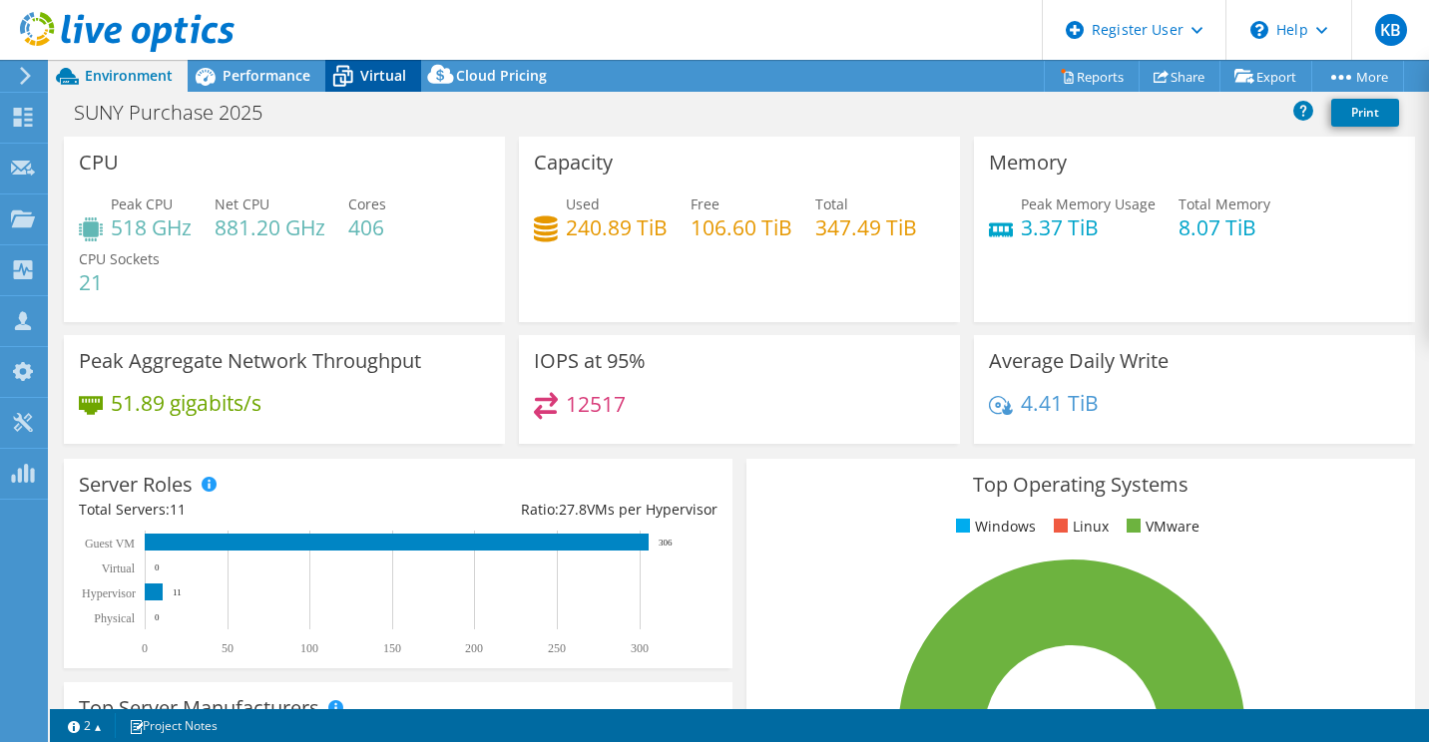
click at [372, 71] on span "Virtual" at bounding box center [383, 75] width 46 height 19
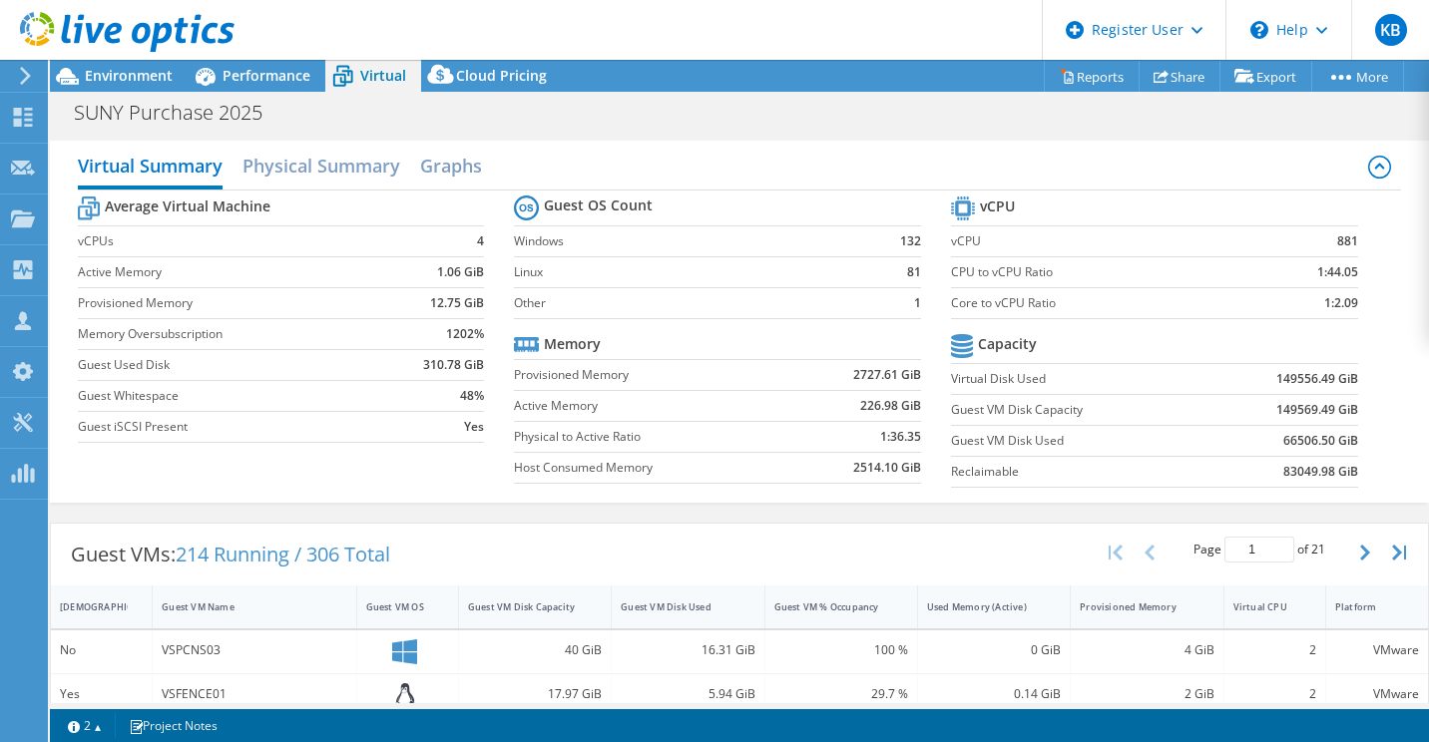
click at [854, 371] on b "2727.61 GiB" at bounding box center [887, 375] width 68 height 20
copy b "2727.61"
click at [150, 83] on span "Environment" at bounding box center [129, 75] width 88 height 19
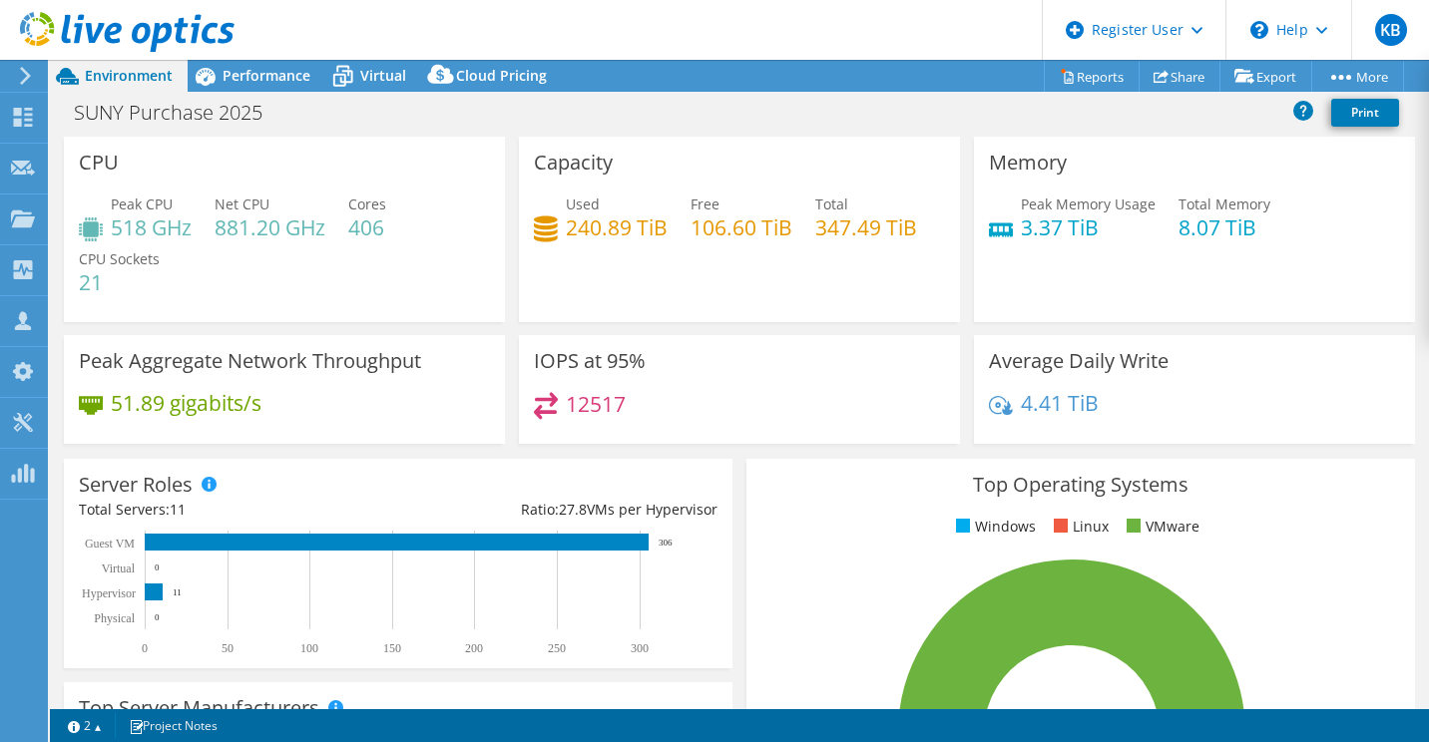
click at [376, 55] on header "KB Dell User Ken Barbosa Ken.Barbosa@dell.com Dell My Profile Log Out \n Help E…" at bounding box center [714, 30] width 1429 height 60
click at [385, 88] on div "Virtual" at bounding box center [373, 76] width 96 height 32
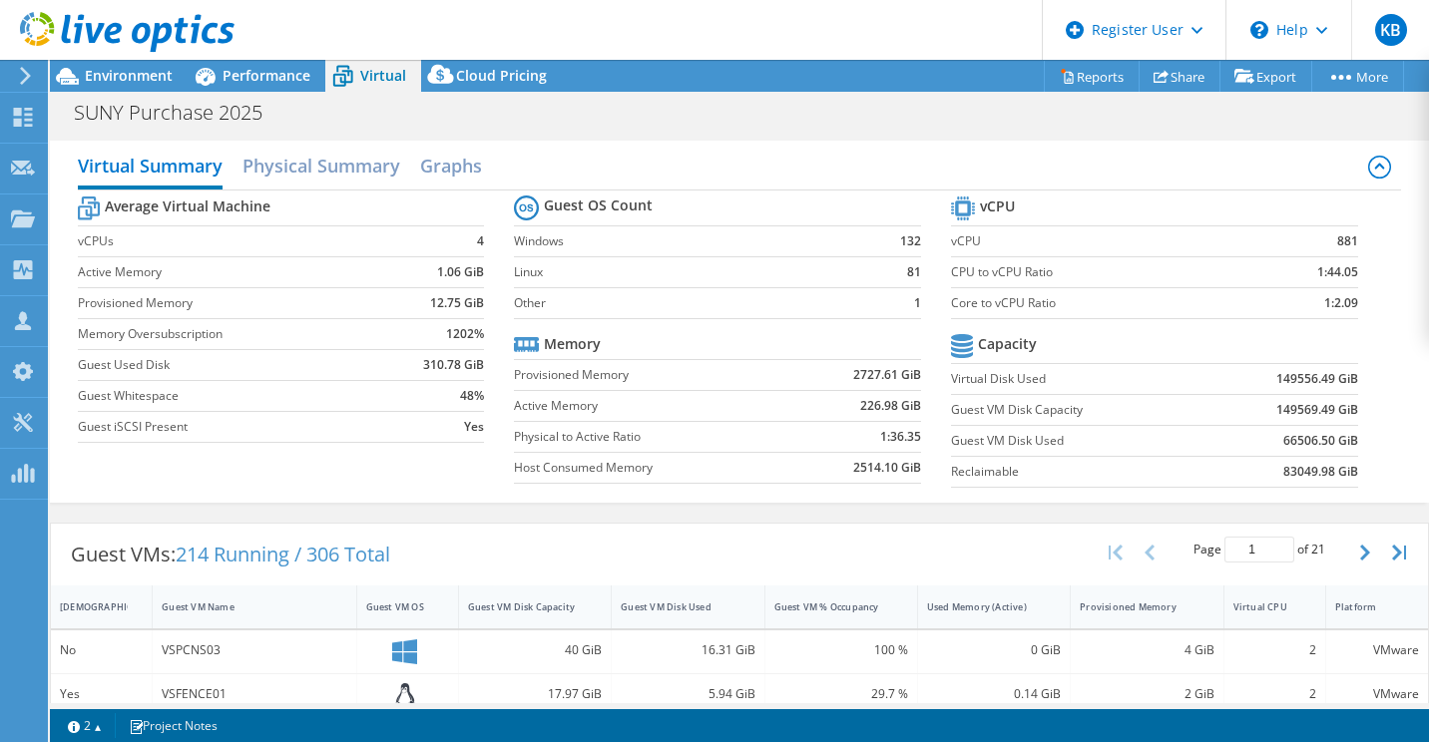
click at [143, 61] on div at bounding box center [117, 33] width 235 height 67
click at [139, 93] on div "SUNY Purchase 2025 Print" at bounding box center [739, 111] width 1379 height 39
click at [124, 79] on span "Environment" at bounding box center [129, 75] width 88 height 19
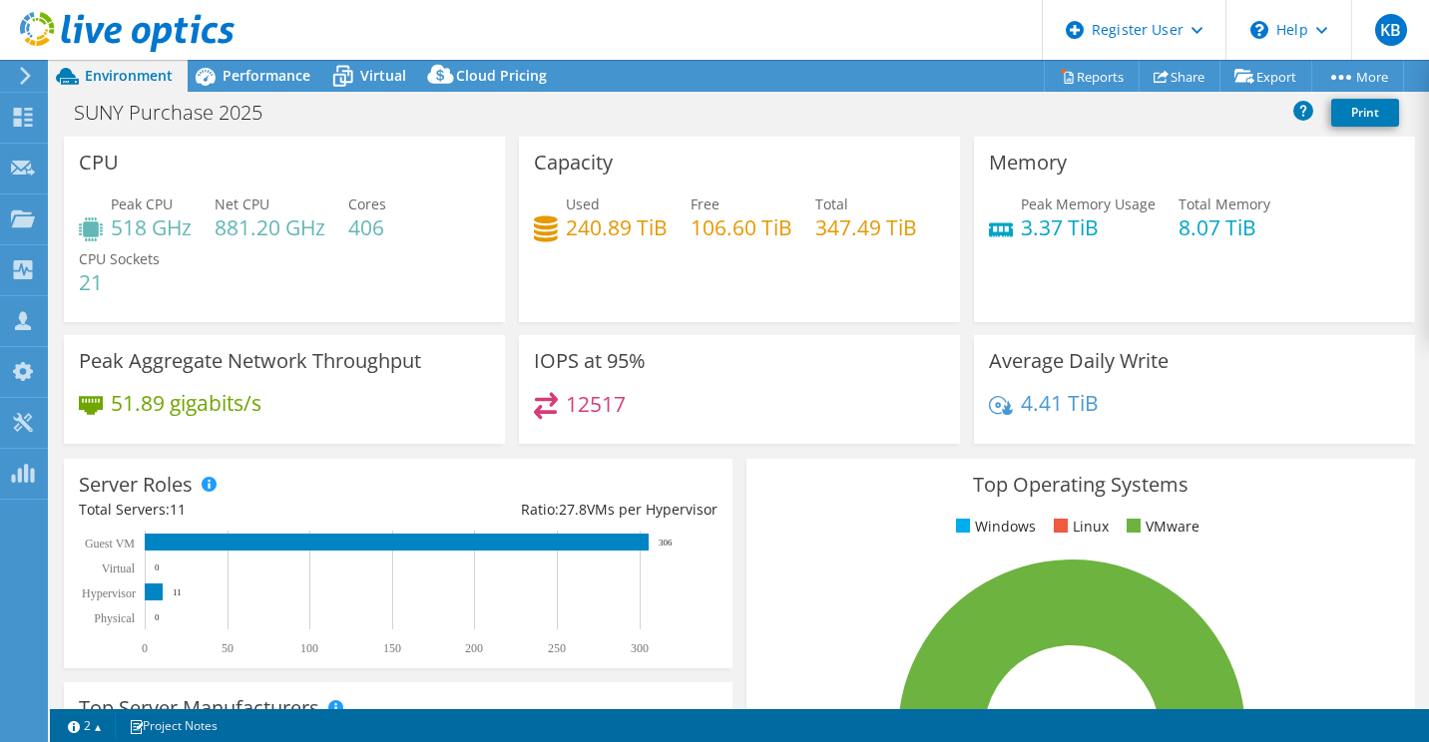
select select "USD"
